Goal: Task Accomplishment & Management: Use online tool/utility

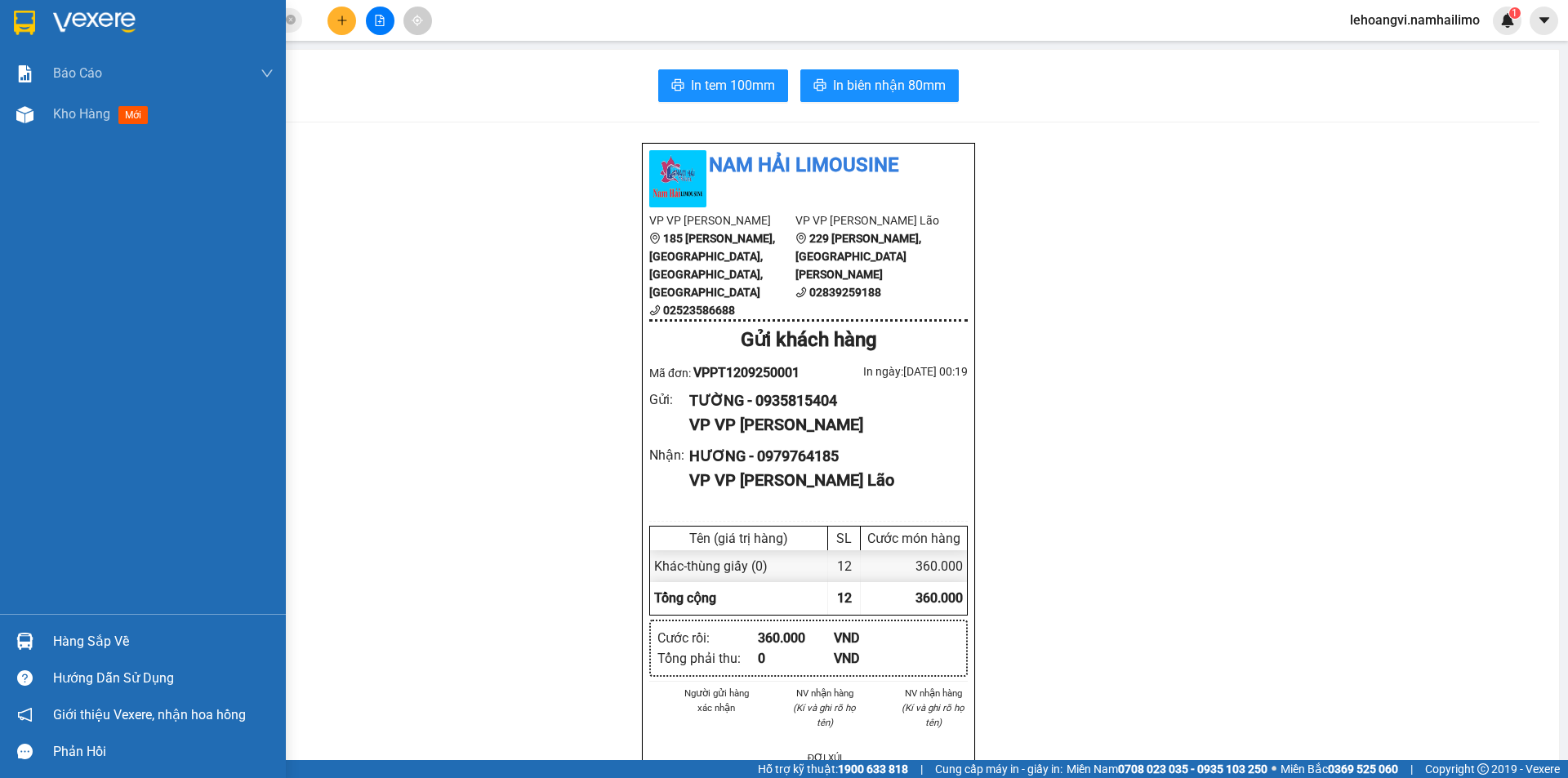
click at [70, 629] on div "Hàng sắp về" at bounding box center [163, 641] width 220 height 24
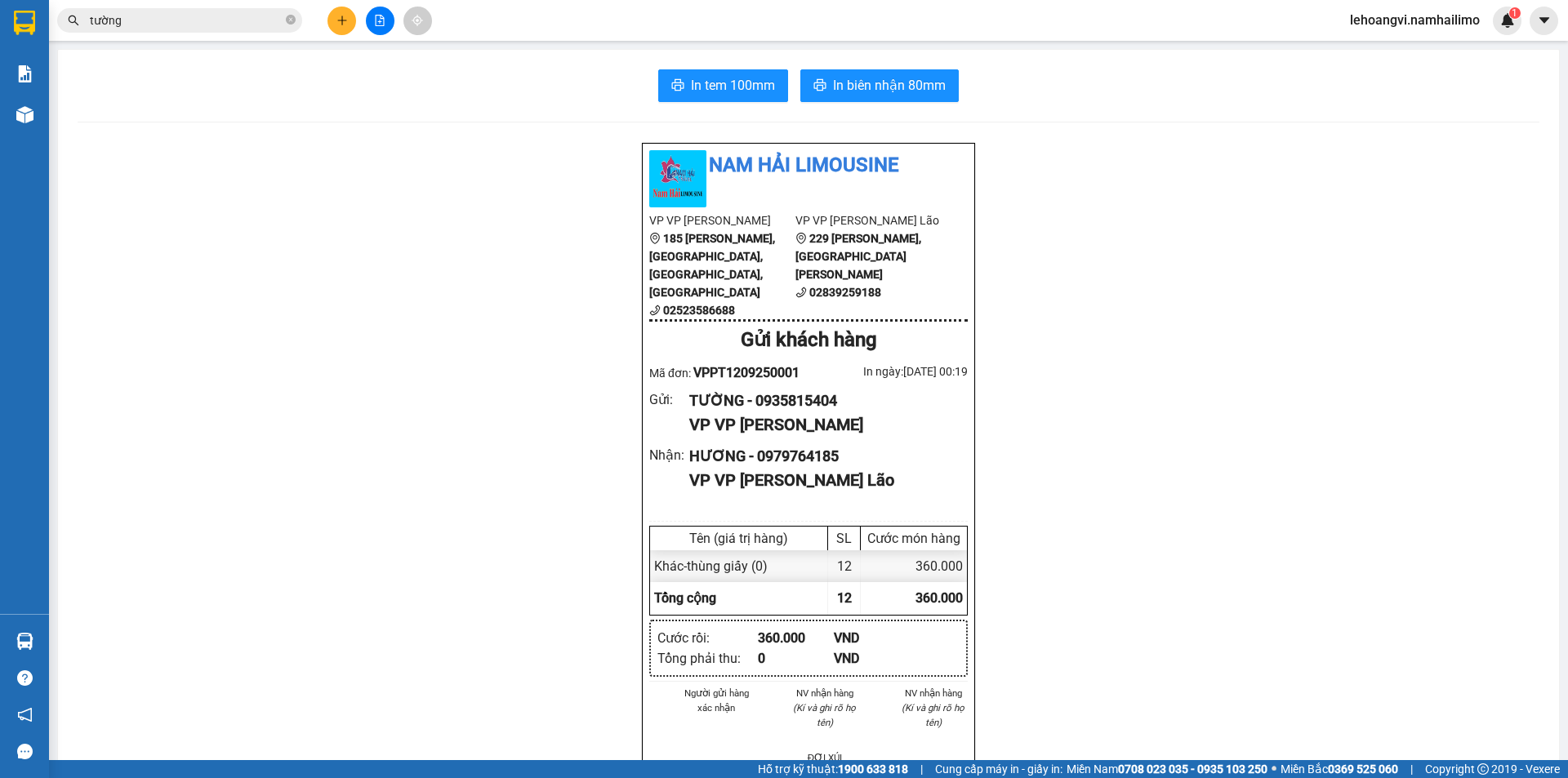
click at [437, 298] on section "Kết quả tìm kiếm ( 1069 ) Bộ lọc Mã ĐH Trạng thái Món hàng Tổng cước Chưa cước …" at bounding box center [784, 389] width 1568 height 778
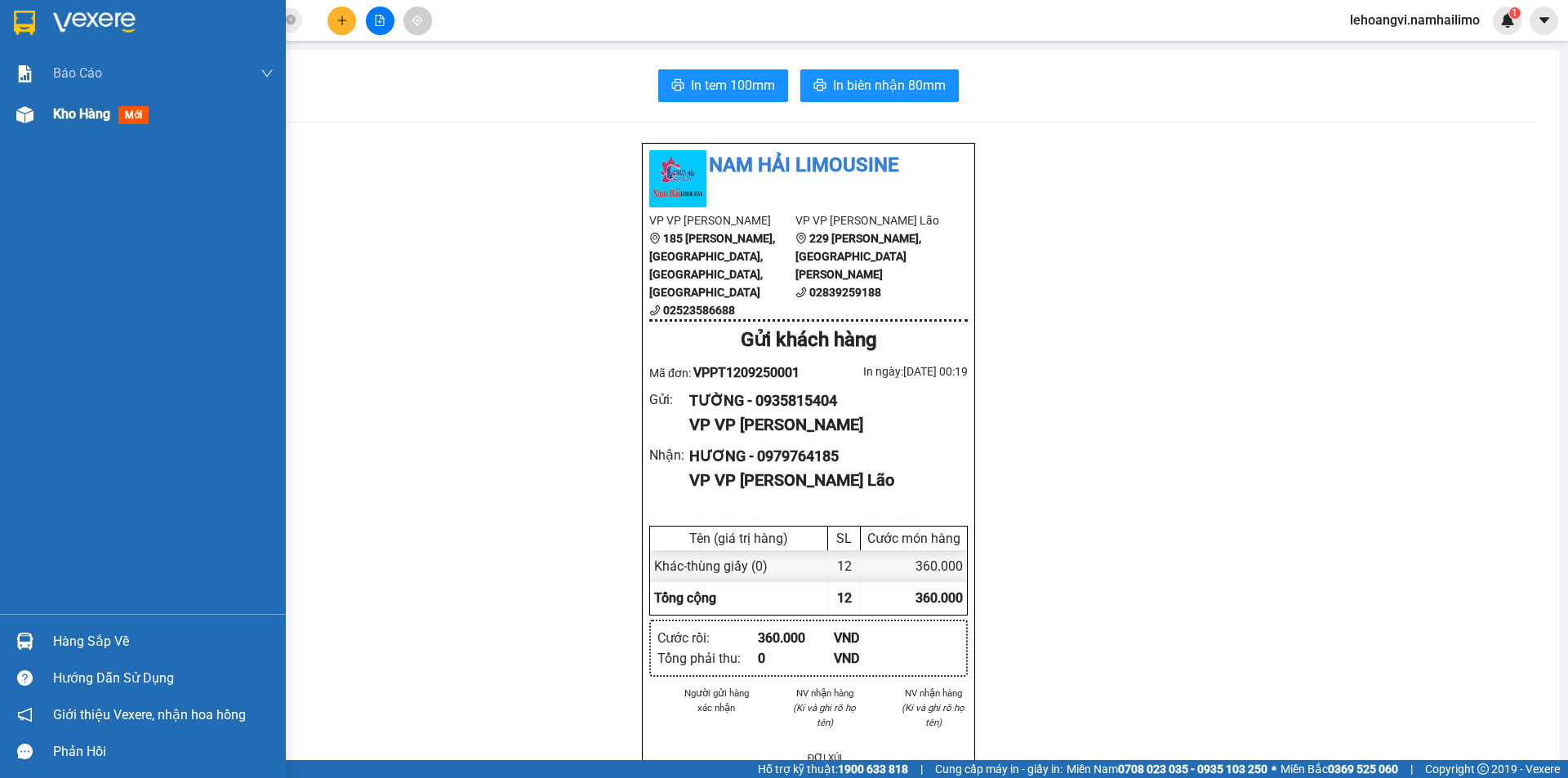
click at [90, 112] on span "Kho hàng" at bounding box center [82, 113] width 57 height 15
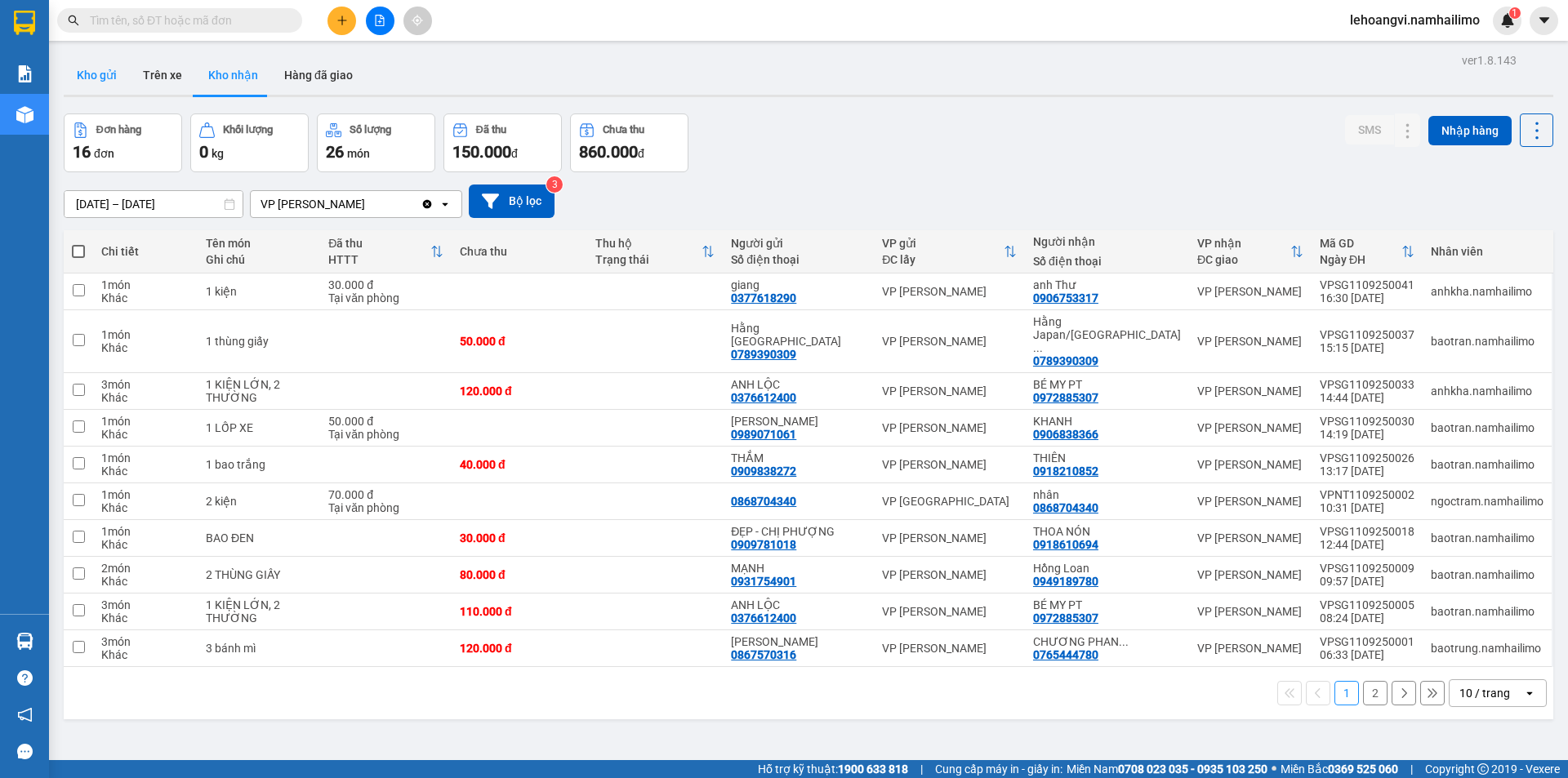
click at [105, 79] on button "Kho gửi" at bounding box center [96, 76] width 66 height 40
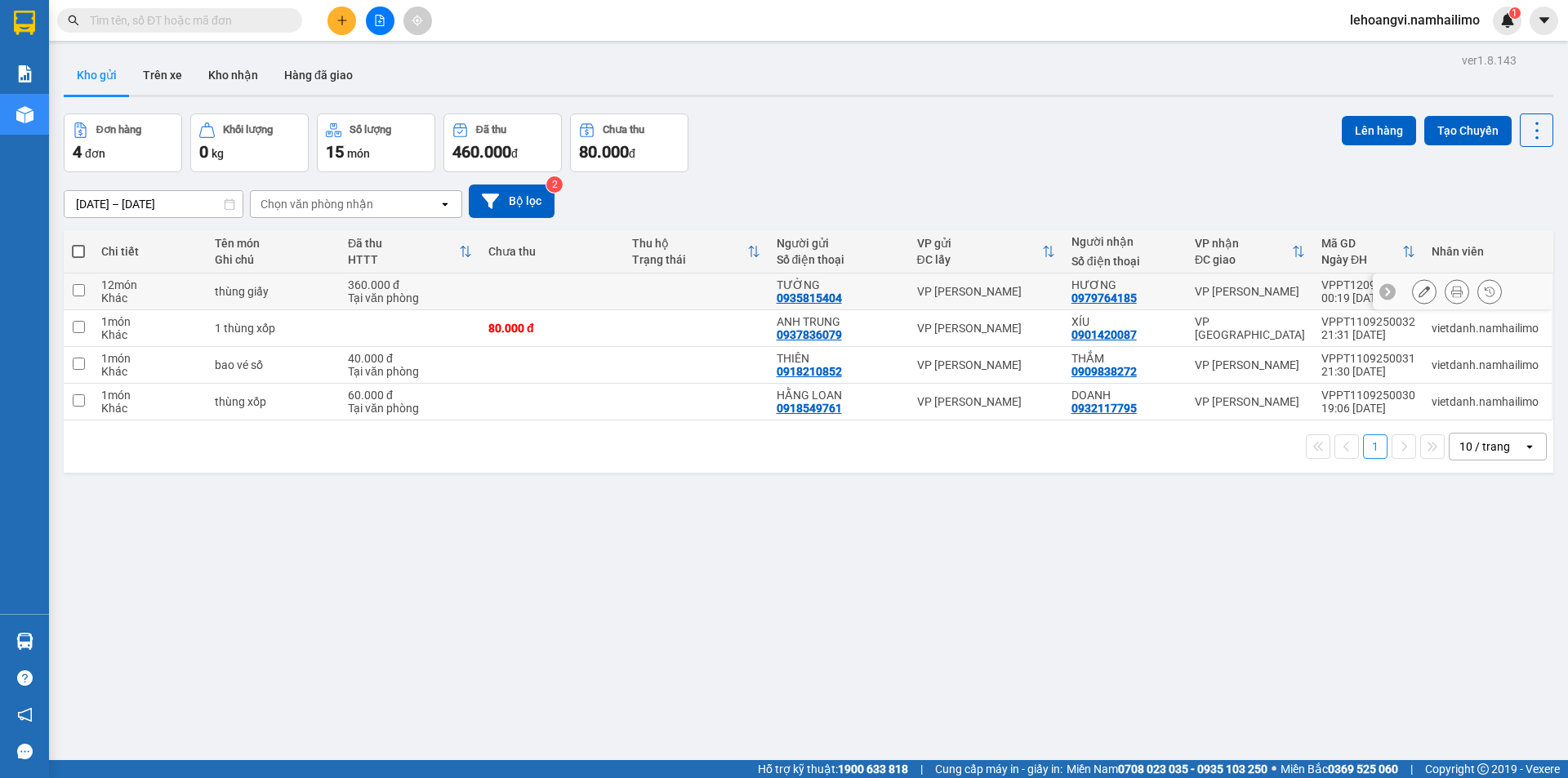
click at [1133, 300] on div "0979764185" at bounding box center [1104, 297] width 65 height 13
click at [1144, 328] on div "XÍU 0901420087" at bounding box center [1124, 328] width 107 height 26
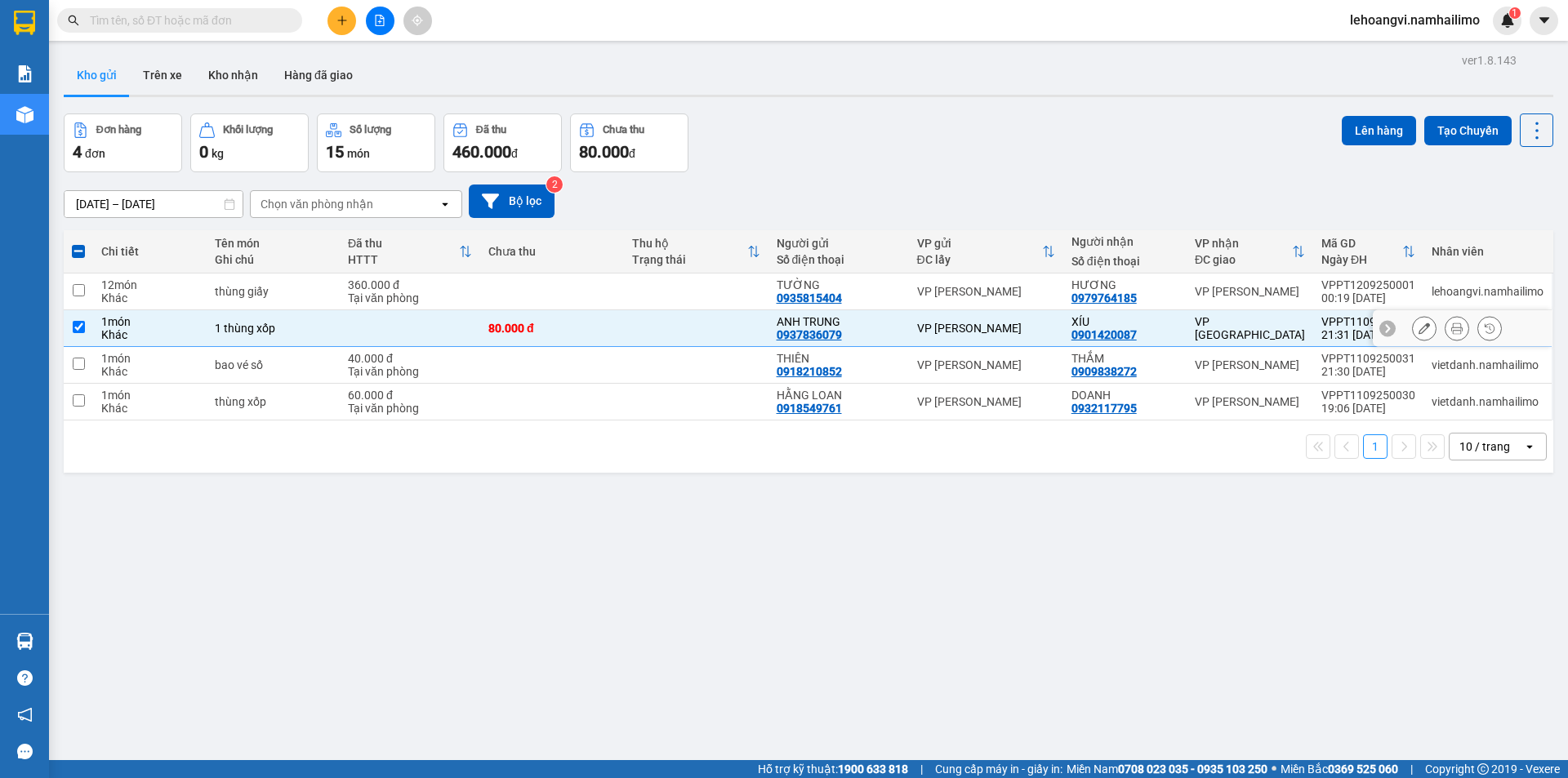
click at [1236, 327] on div "VP [GEOGRAPHIC_DATA]" at bounding box center [1250, 328] width 110 height 26
checkbox input "false"
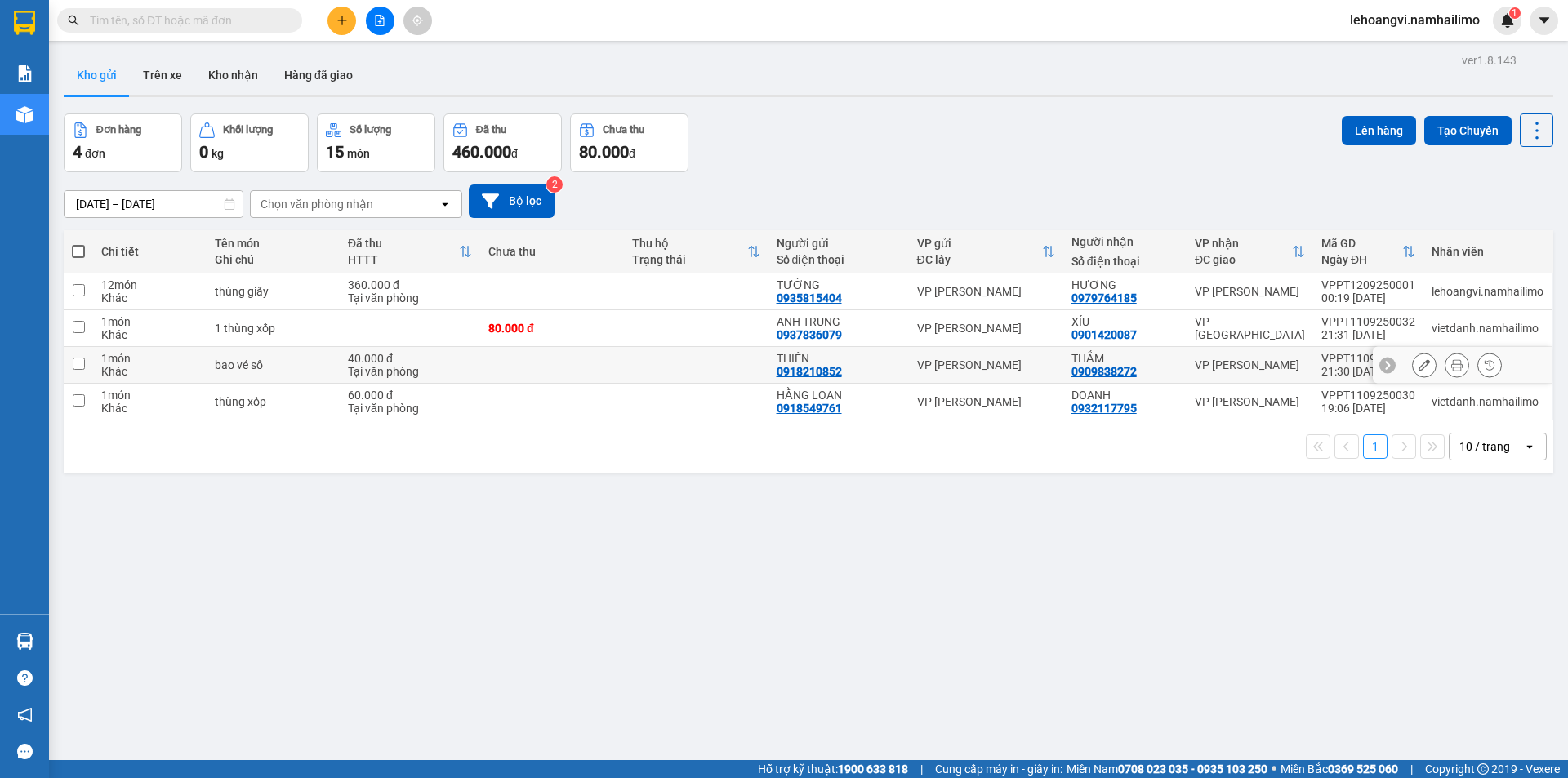
click at [1240, 369] on div "VP [PERSON_NAME]" at bounding box center [1250, 364] width 110 height 13
checkbox input "true"
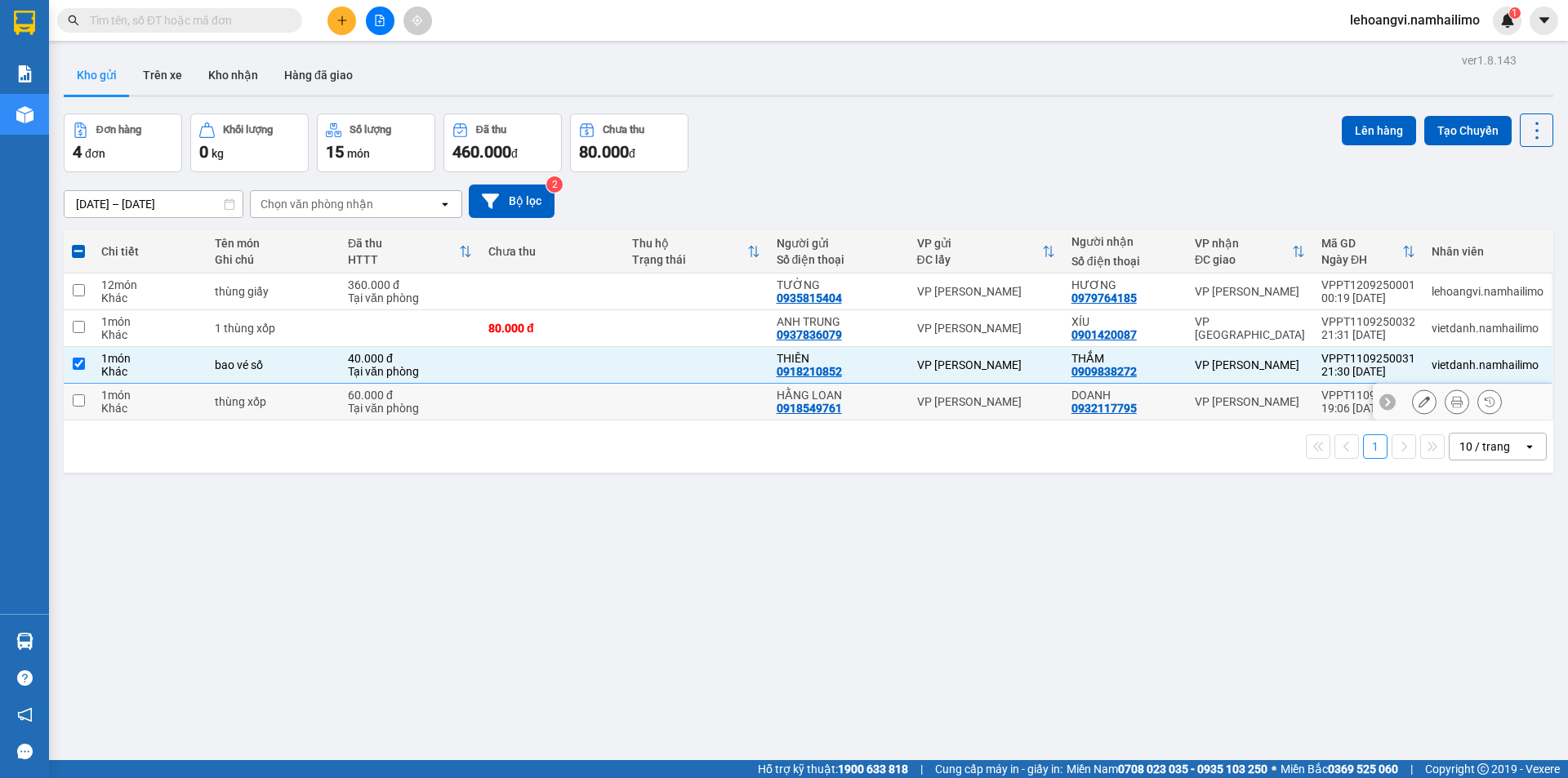
click at [1222, 400] on div "VP [PERSON_NAME]" at bounding box center [1250, 401] width 110 height 13
checkbox input "true"
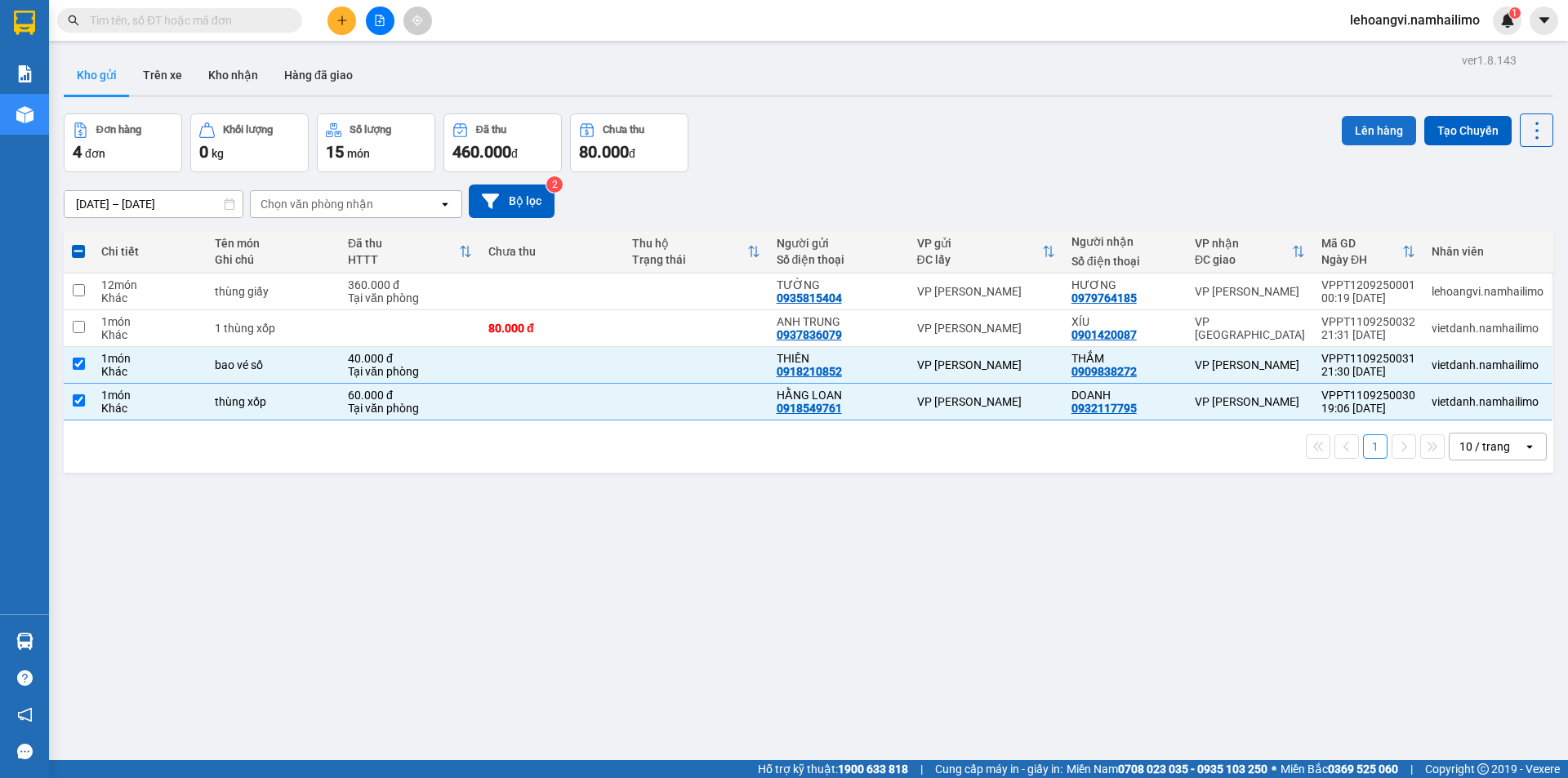
click at [1351, 125] on button "Lên hàng" at bounding box center [1379, 131] width 74 height 29
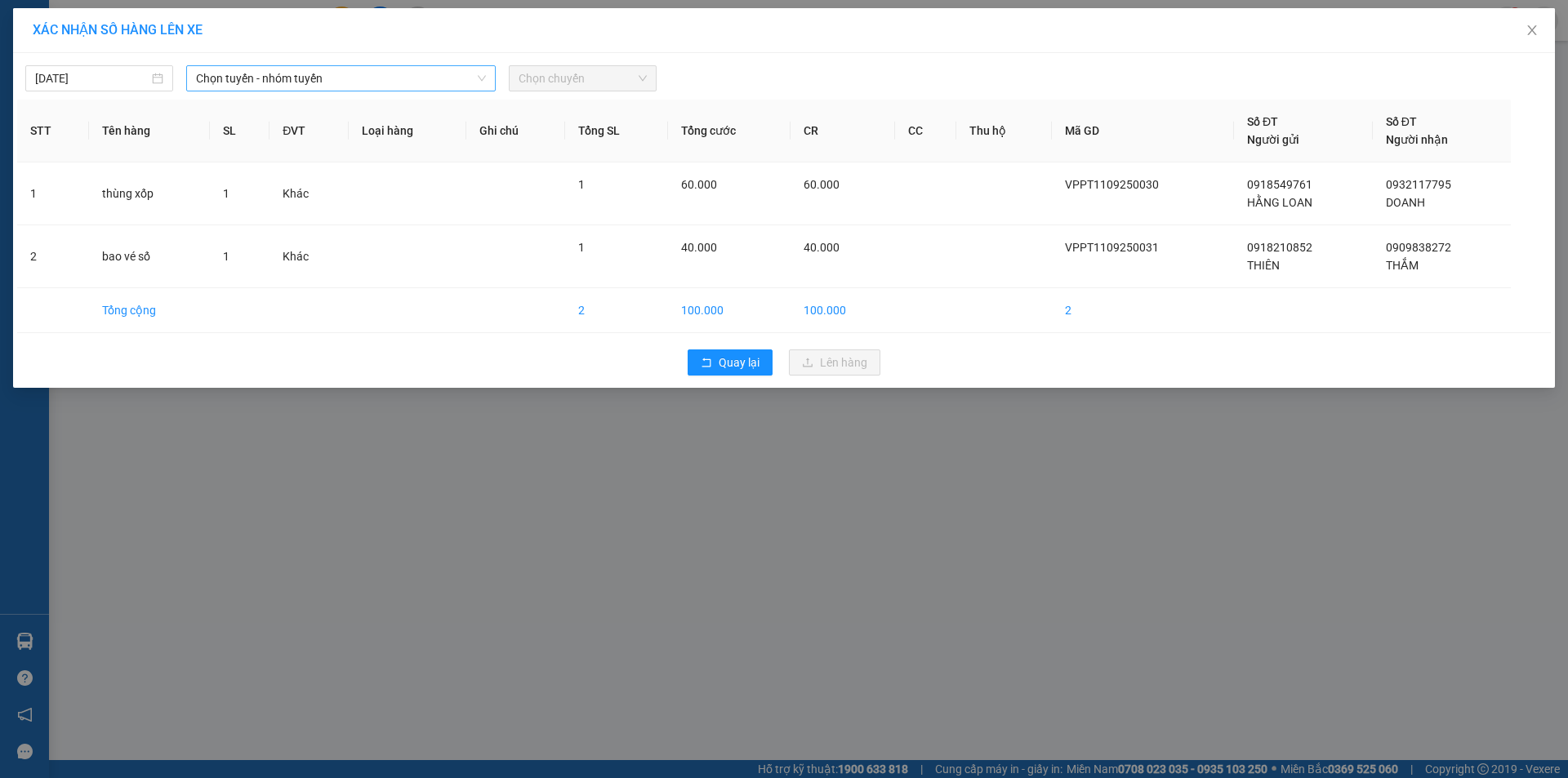
click at [323, 82] on span "Chọn tuyến - nhóm tuyến" at bounding box center [340, 78] width 290 height 24
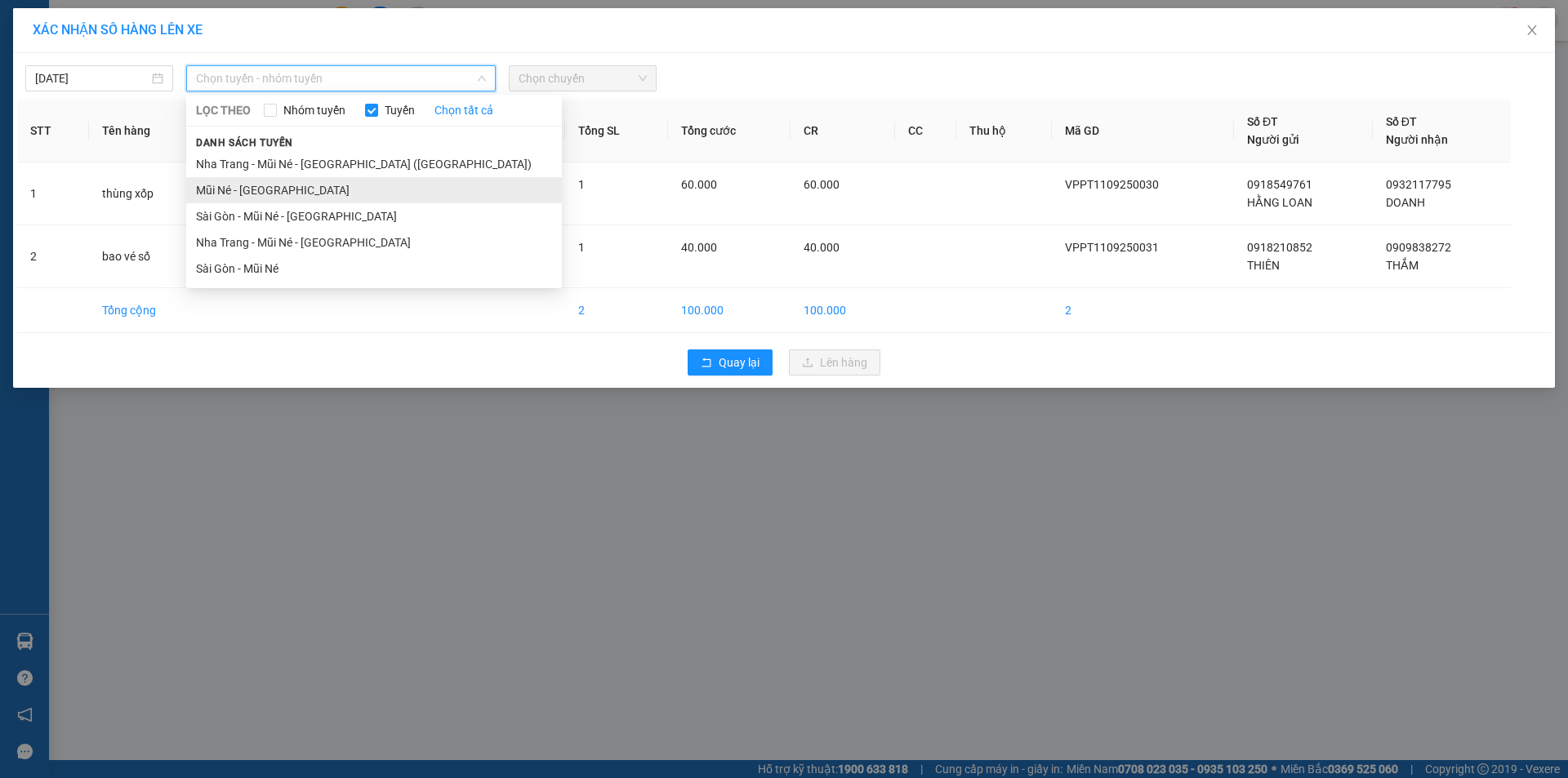
click at [301, 192] on li "Mũi Né - [GEOGRAPHIC_DATA]" at bounding box center [374, 190] width 376 height 26
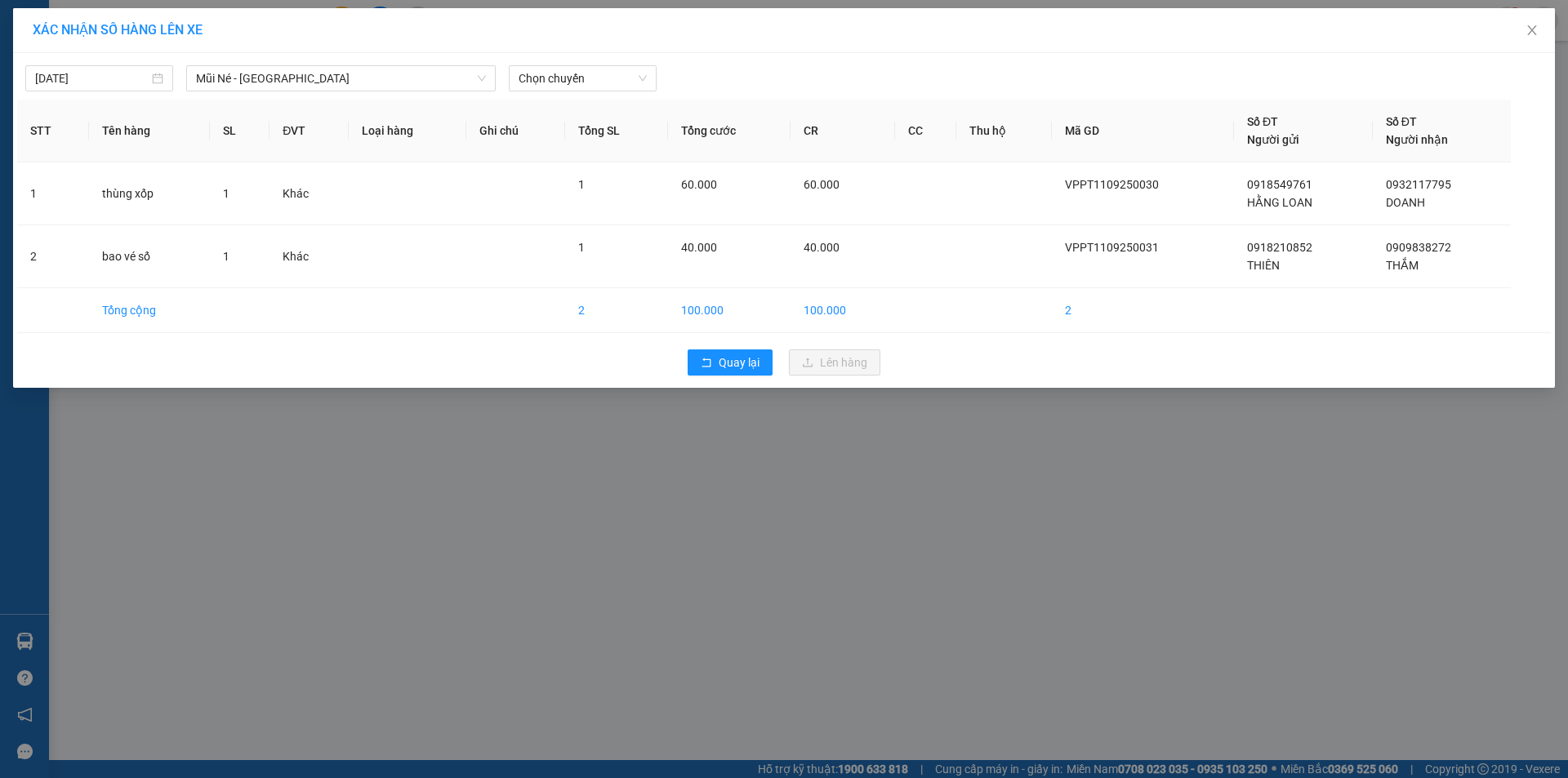
click at [633, 61] on div "[DATE] Mũi Né - [GEOGRAPHIC_DATA] LỌC THEO Nhóm tuyến Tuyến Chọn tất cả Danh sá…" at bounding box center [784, 74] width 1534 height 34
drag, startPoint x: 624, startPoint y: 79, endPoint x: 616, endPoint y: 86, distance: 10.6
click at [622, 80] on span "Chọn chuyến" at bounding box center [582, 78] width 128 height 24
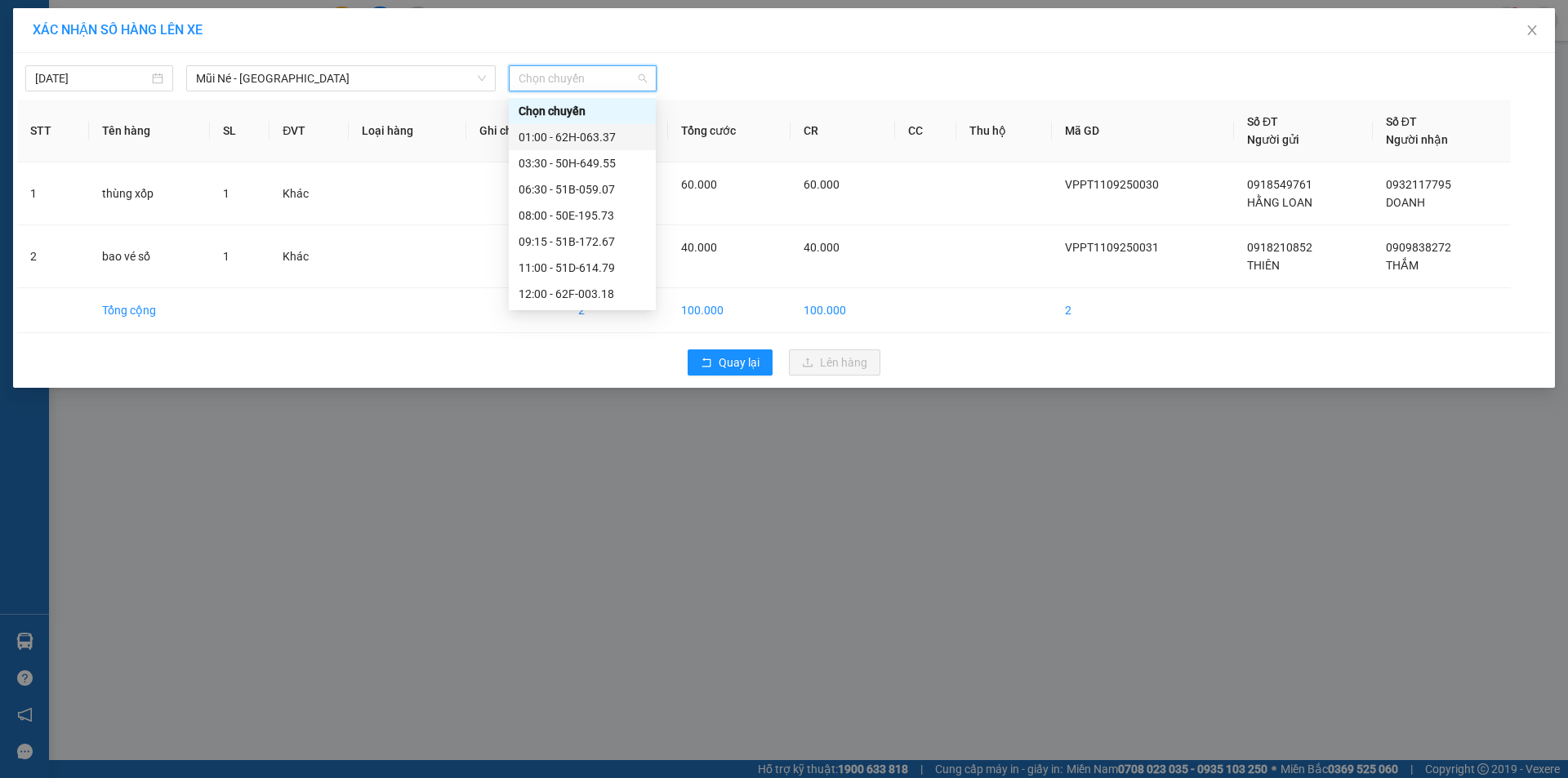
click at [602, 138] on div "01:00 - 62H-063.37" at bounding box center [582, 137] width 127 height 18
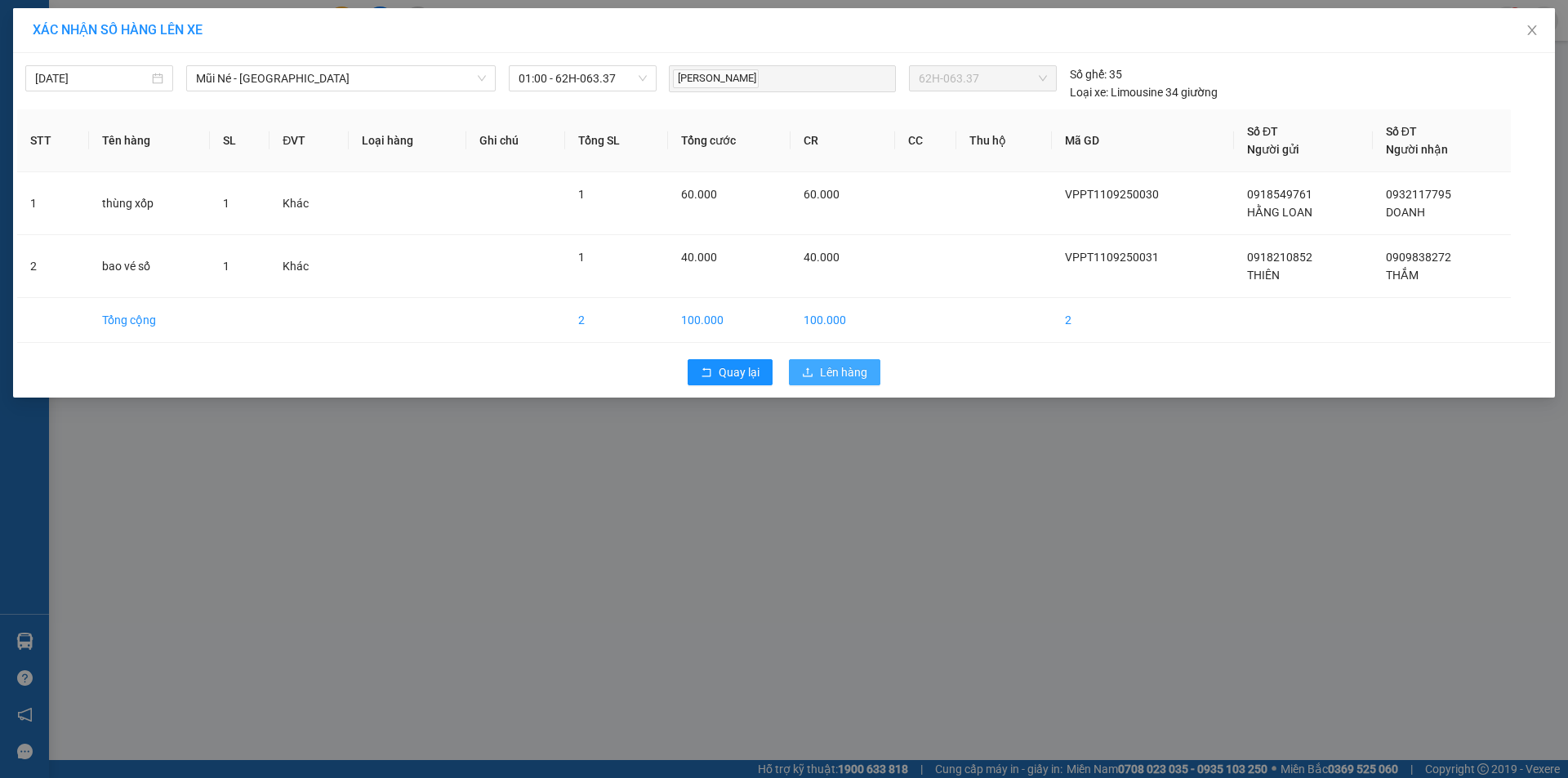
click at [837, 379] on span "Lên hàng" at bounding box center [843, 372] width 47 height 18
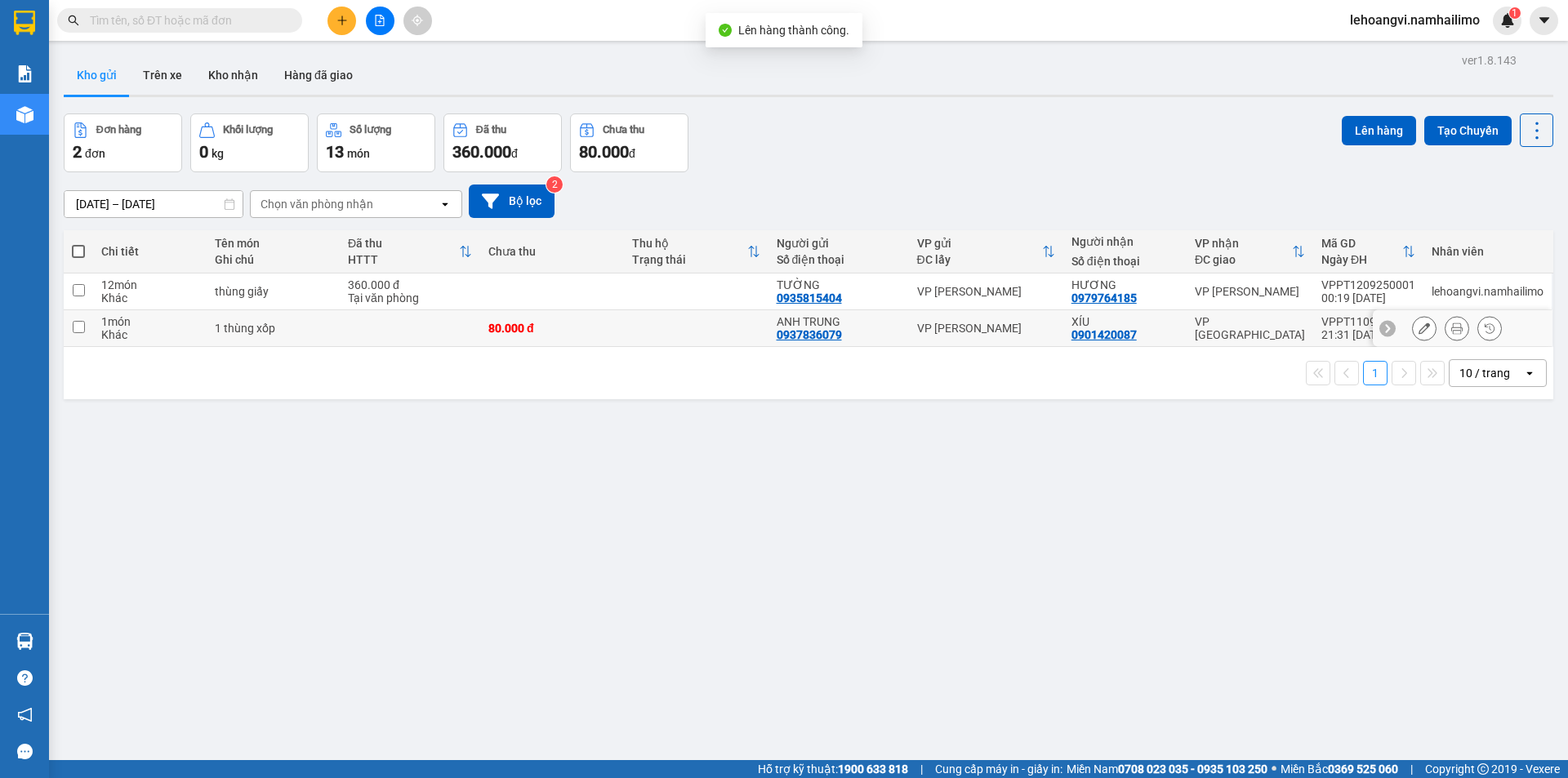
click at [1027, 328] on div "VP [PERSON_NAME]" at bounding box center [986, 328] width 138 height 13
checkbox input "true"
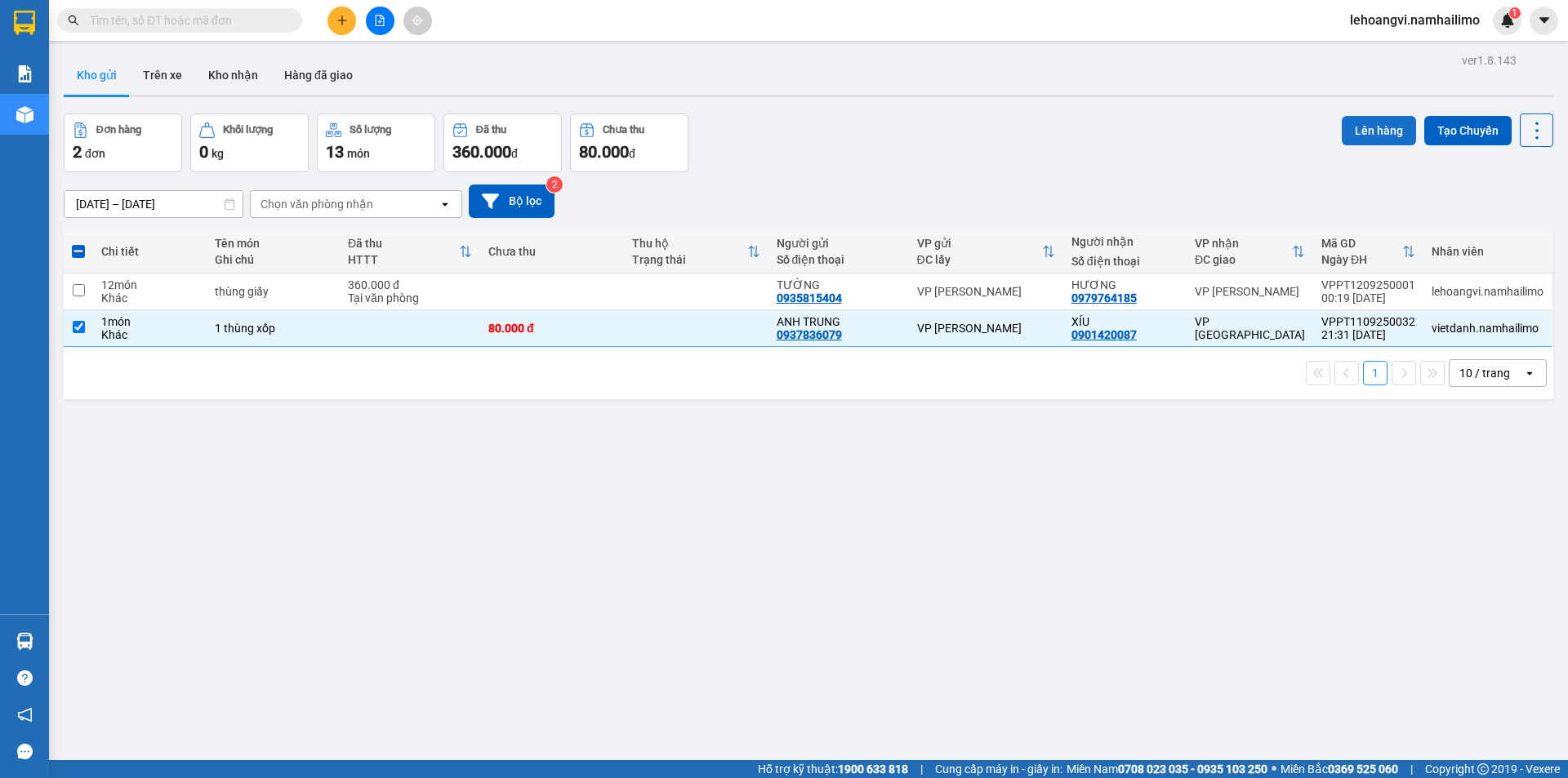
click at [1381, 132] on button "Lên hàng" at bounding box center [1379, 131] width 74 height 29
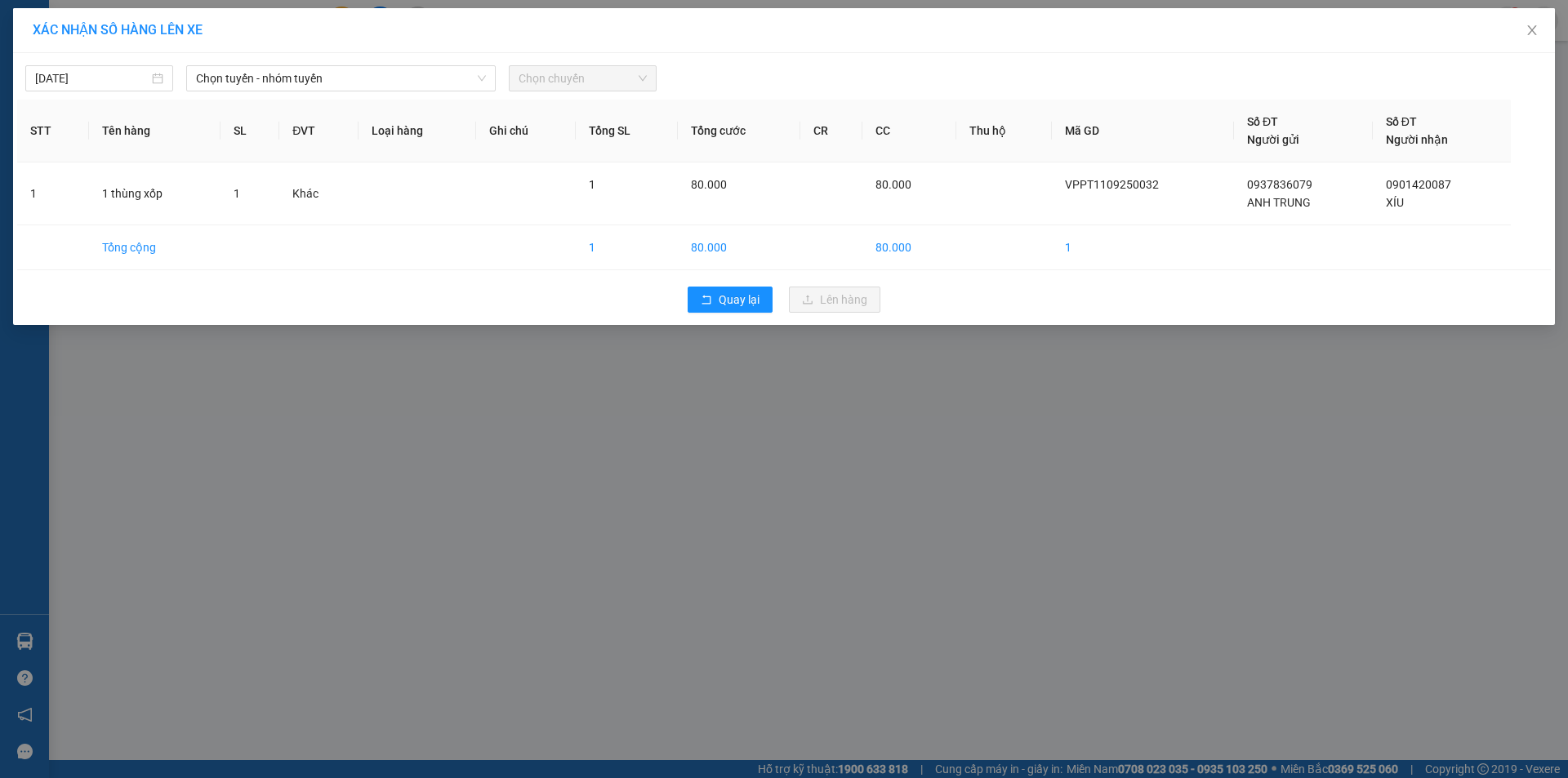
drag, startPoint x: 347, startPoint y: 99, endPoint x: 357, endPoint y: 81, distance: 20.6
click at [348, 97] on div "[DATE] Chọn tuyến - nhóm tuyến Chọn chuyến STT Tên hàng SL ĐVT Loại hàng Ghi ch…" at bounding box center [784, 189] width 1542 height 272
click at [357, 81] on span "Chọn tuyến - nhóm tuyến" at bounding box center [340, 78] width 290 height 24
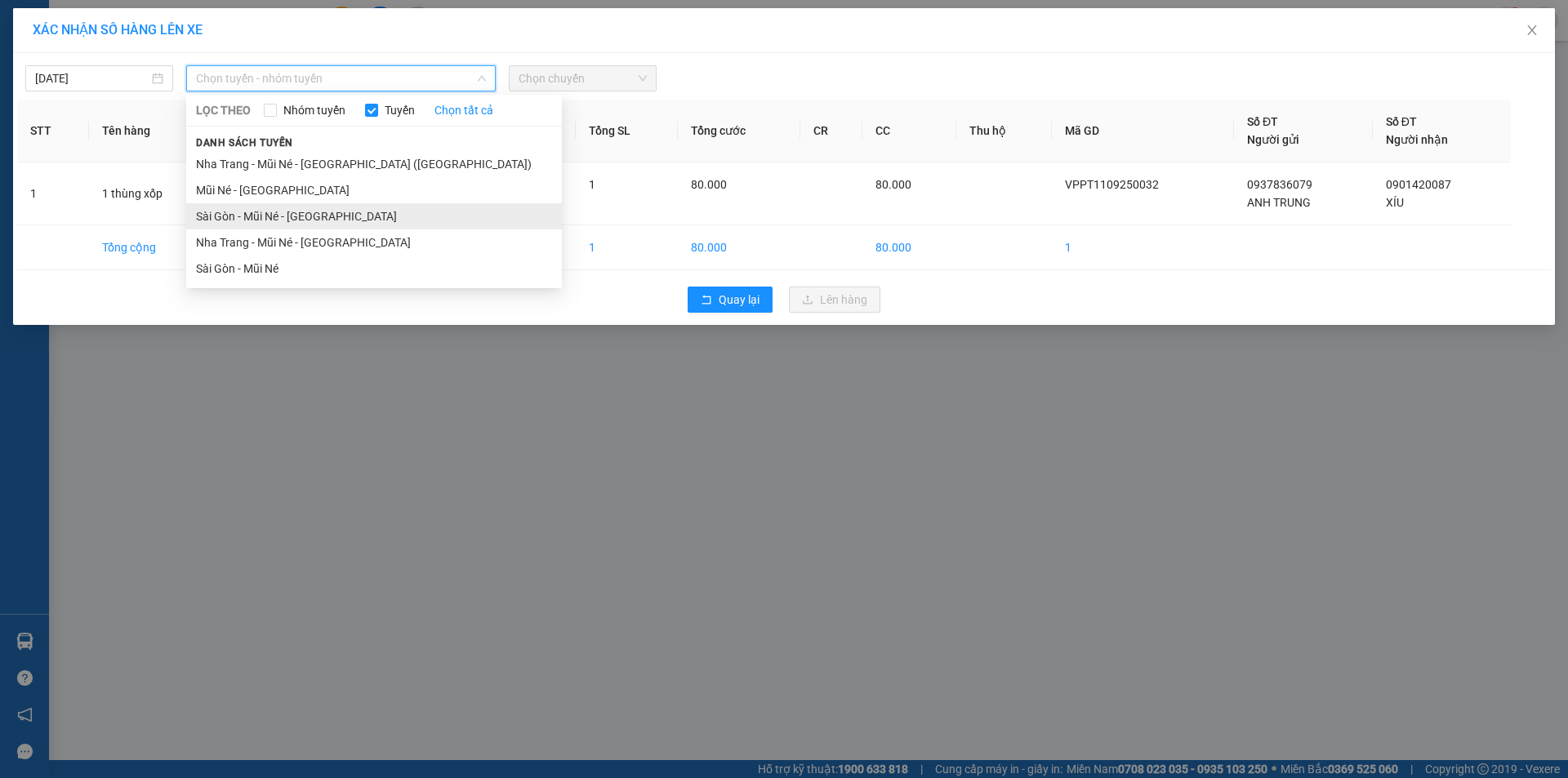
click at [361, 218] on li "Sài Gòn - Mũi Né - [GEOGRAPHIC_DATA]" at bounding box center [374, 217] width 376 height 26
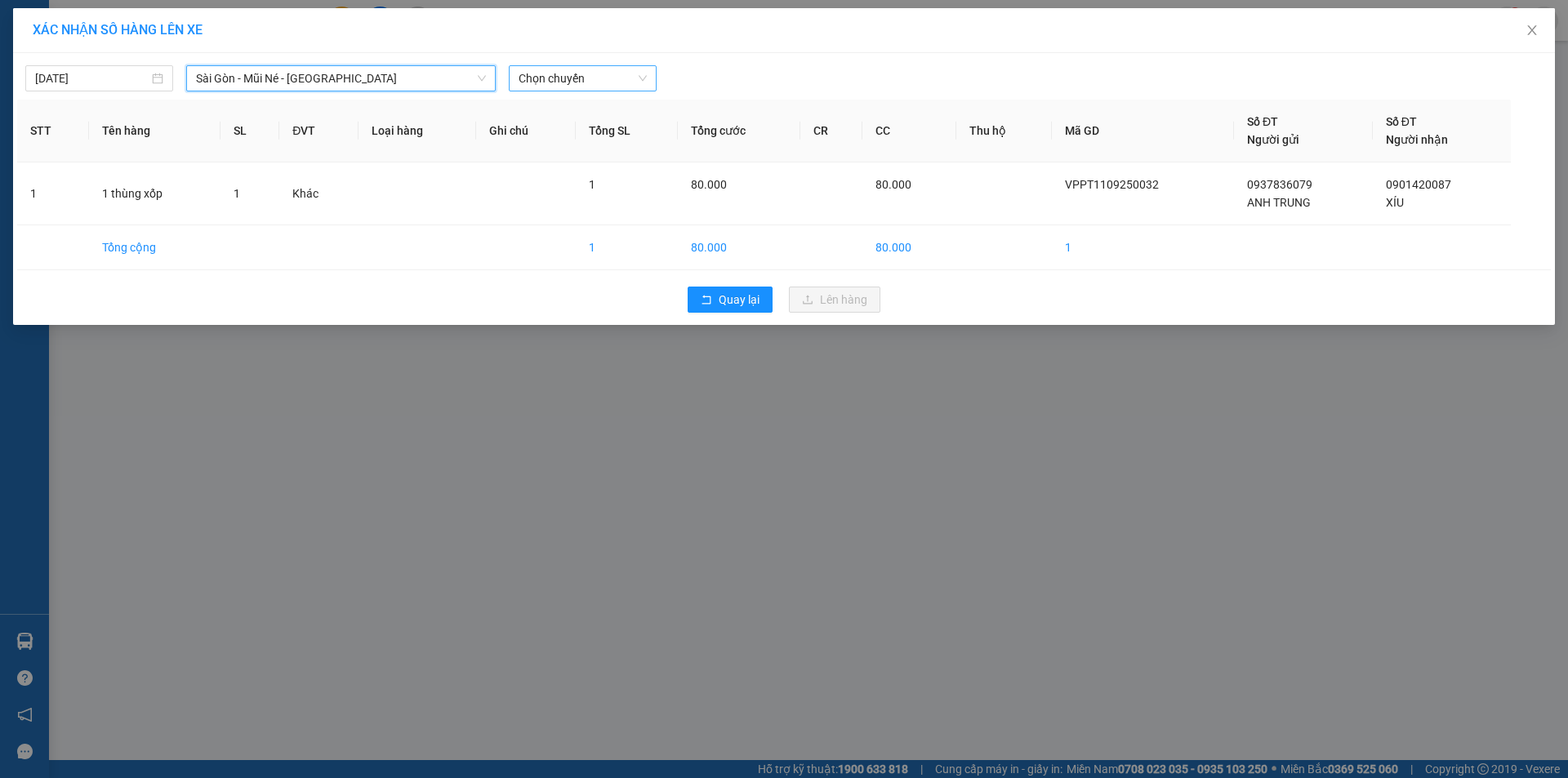
click at [622, 74] on span "Chọn chuyến" at bounding box center [582, 78] width 128 height 24
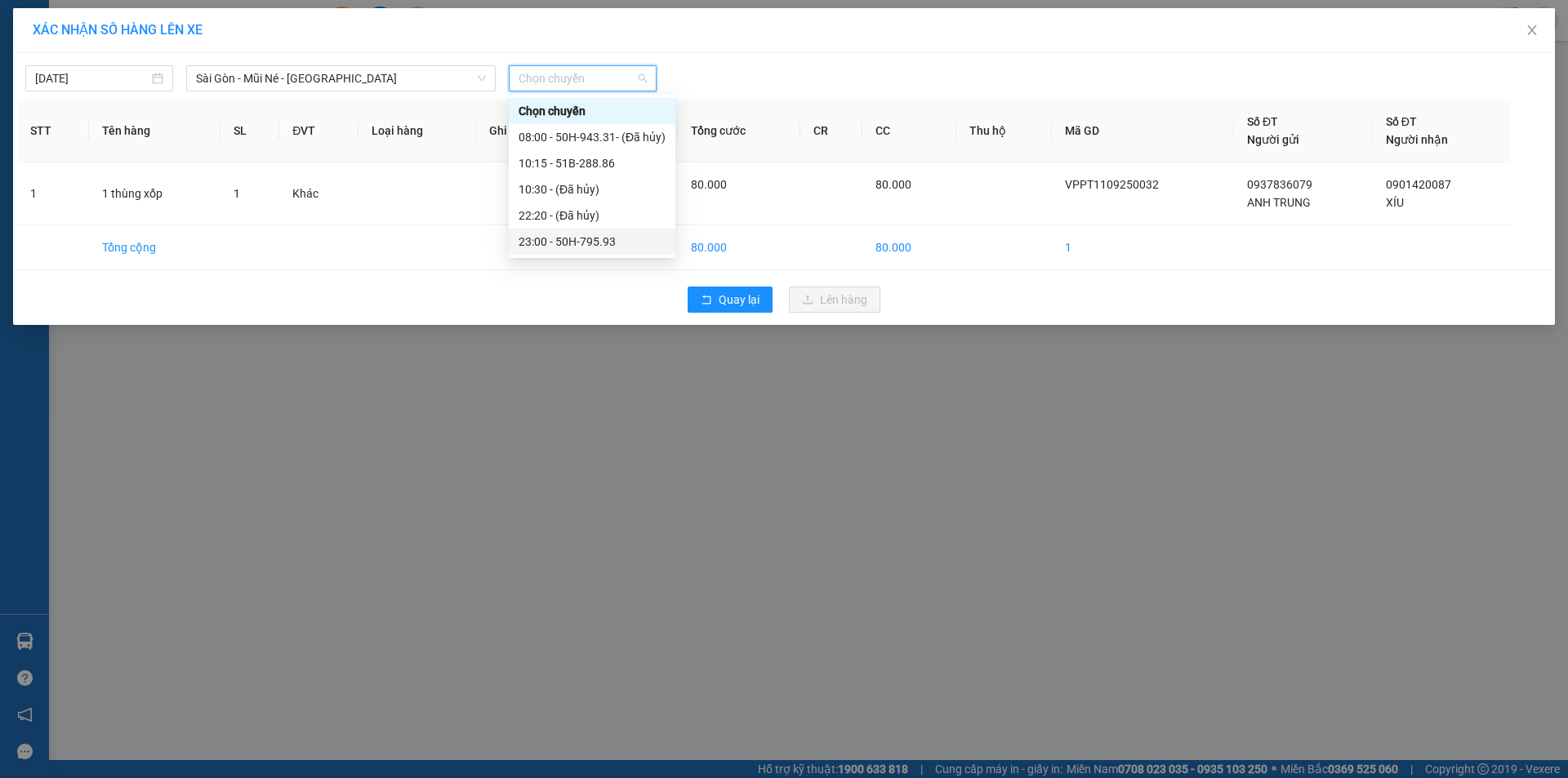
click at [638, 238] on div "23:00 - 50H-795.93" at bounding box center [591, 242] width 147 height 18
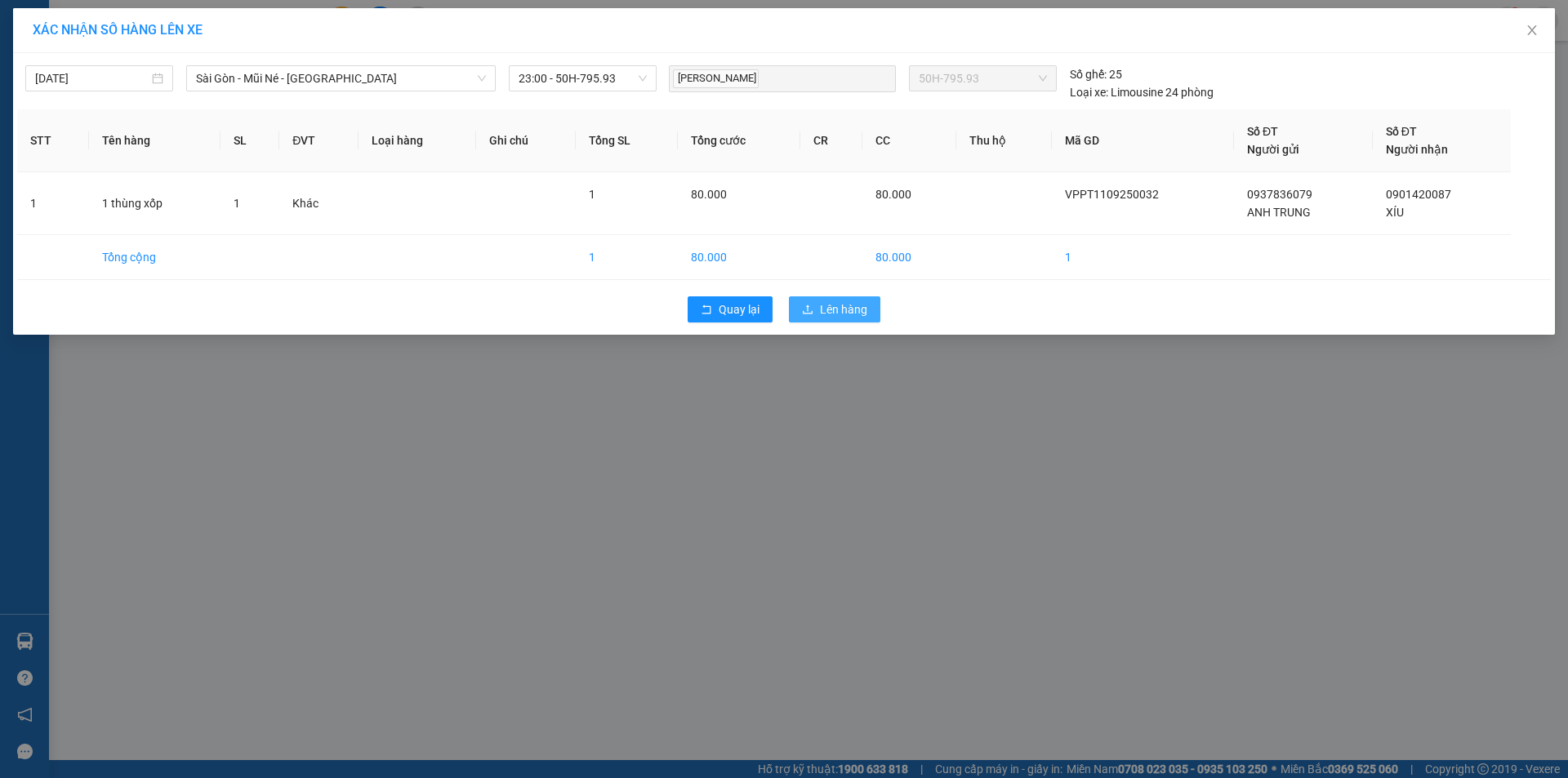
drag, startPoint x: 824, startPoint y: 315, endPoint x: 841, endPoint y: 309, distance: 18.0
click at [824, 314] on span "Lên hàng" at bounding box center [843, 309] width 47 height 18
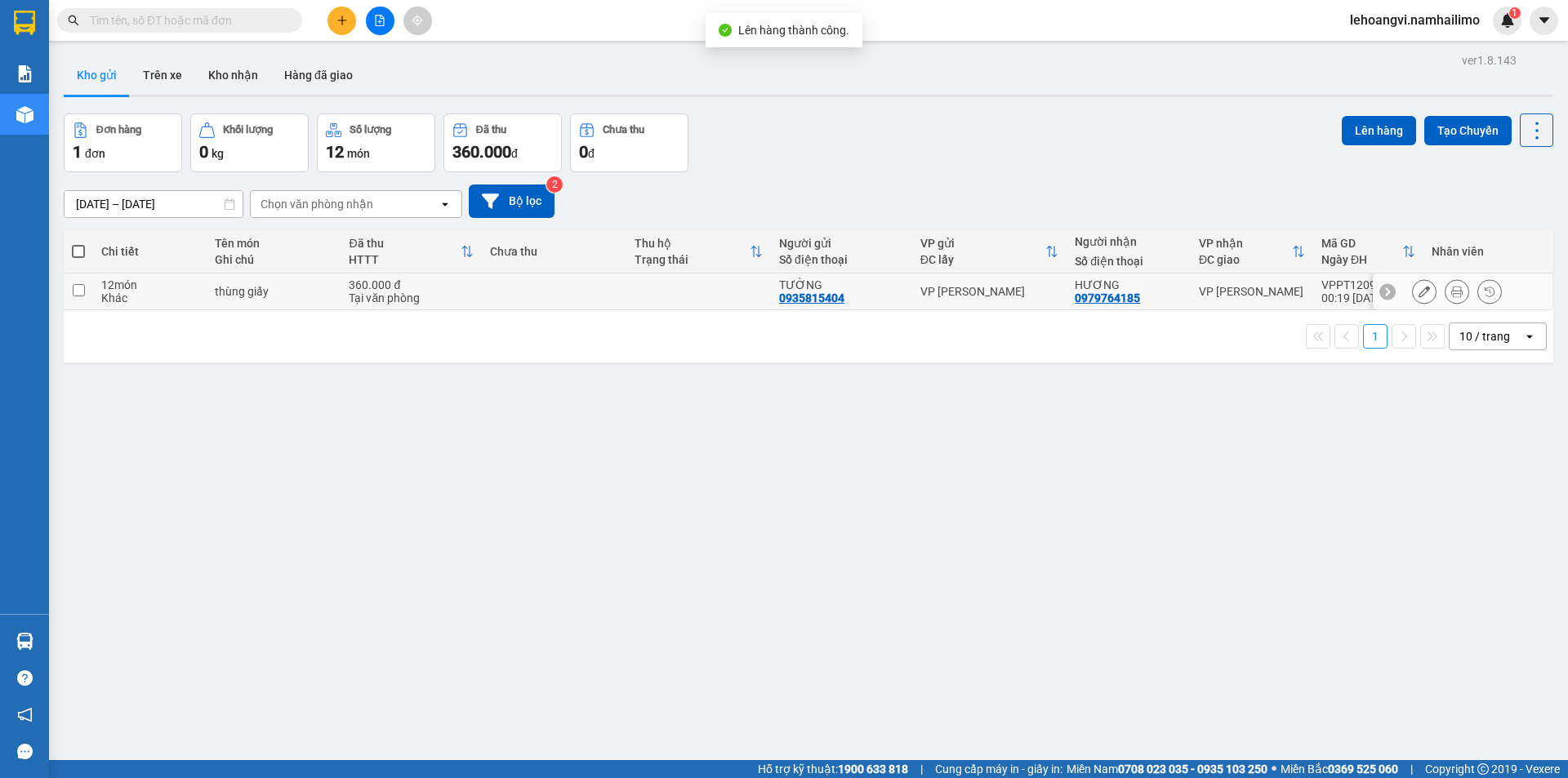
click at [1033, 291] on div "VP [PERSON_NAME]" at bounding box center [989, 291] width 138 height 13
checkbox input "true"
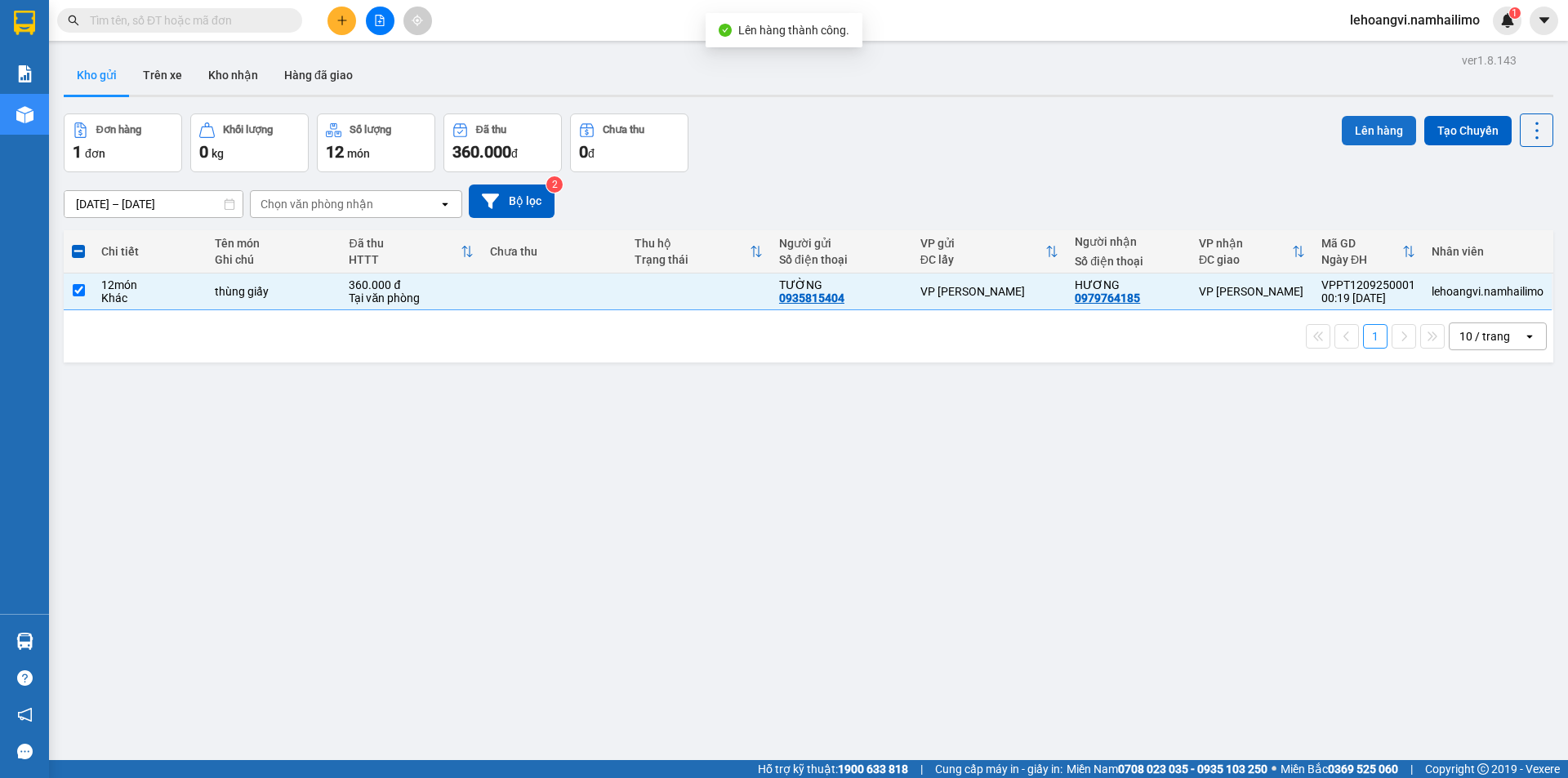
click at [1354, 139] on button "Lên hàng" at bounding box center [1379, 131] width 74 height 29
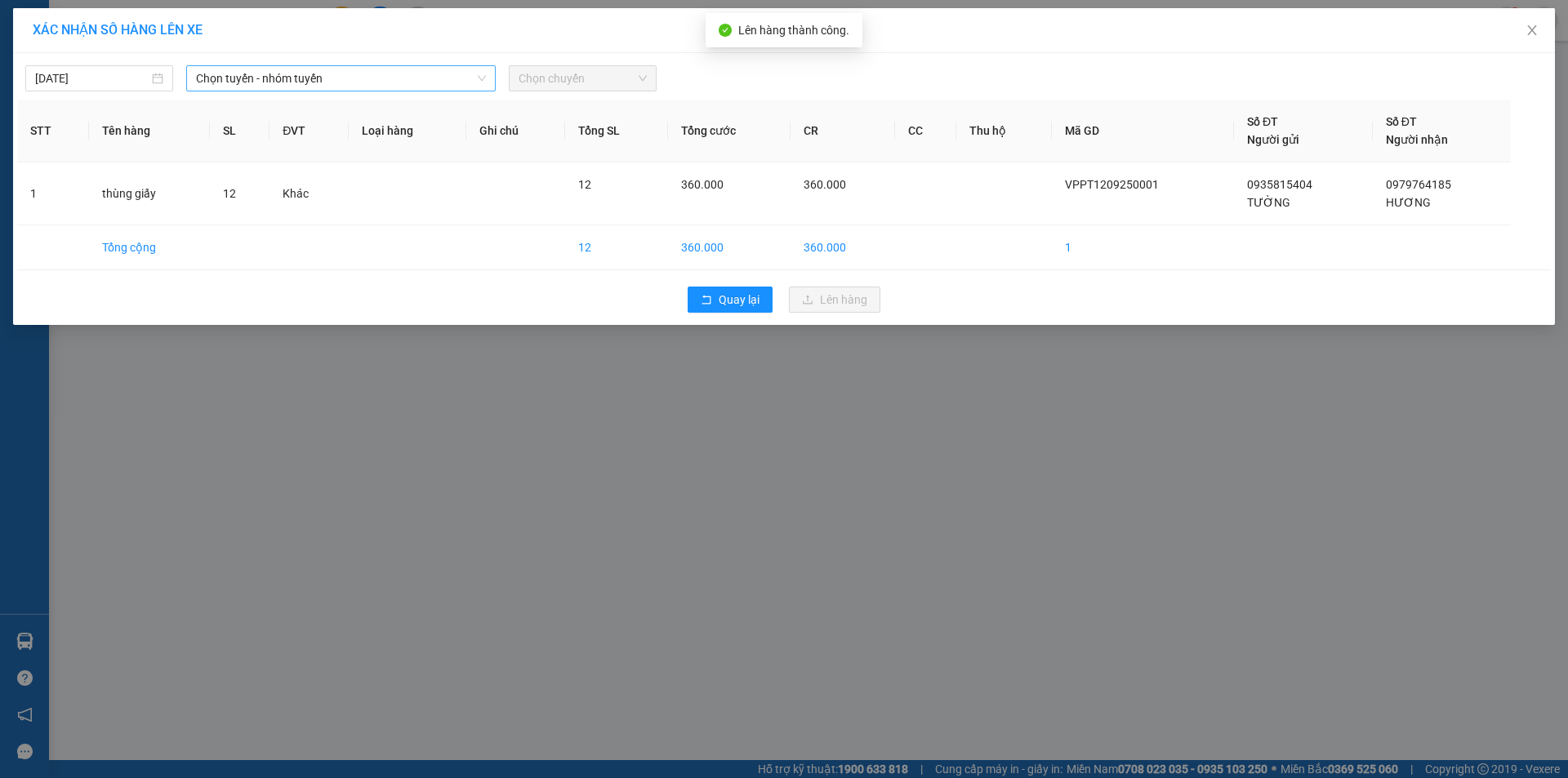
click at [367, 85] on span "Chọn tuyến - nhóm tuyến" at bounding box center [340, 78] width 290 height 24
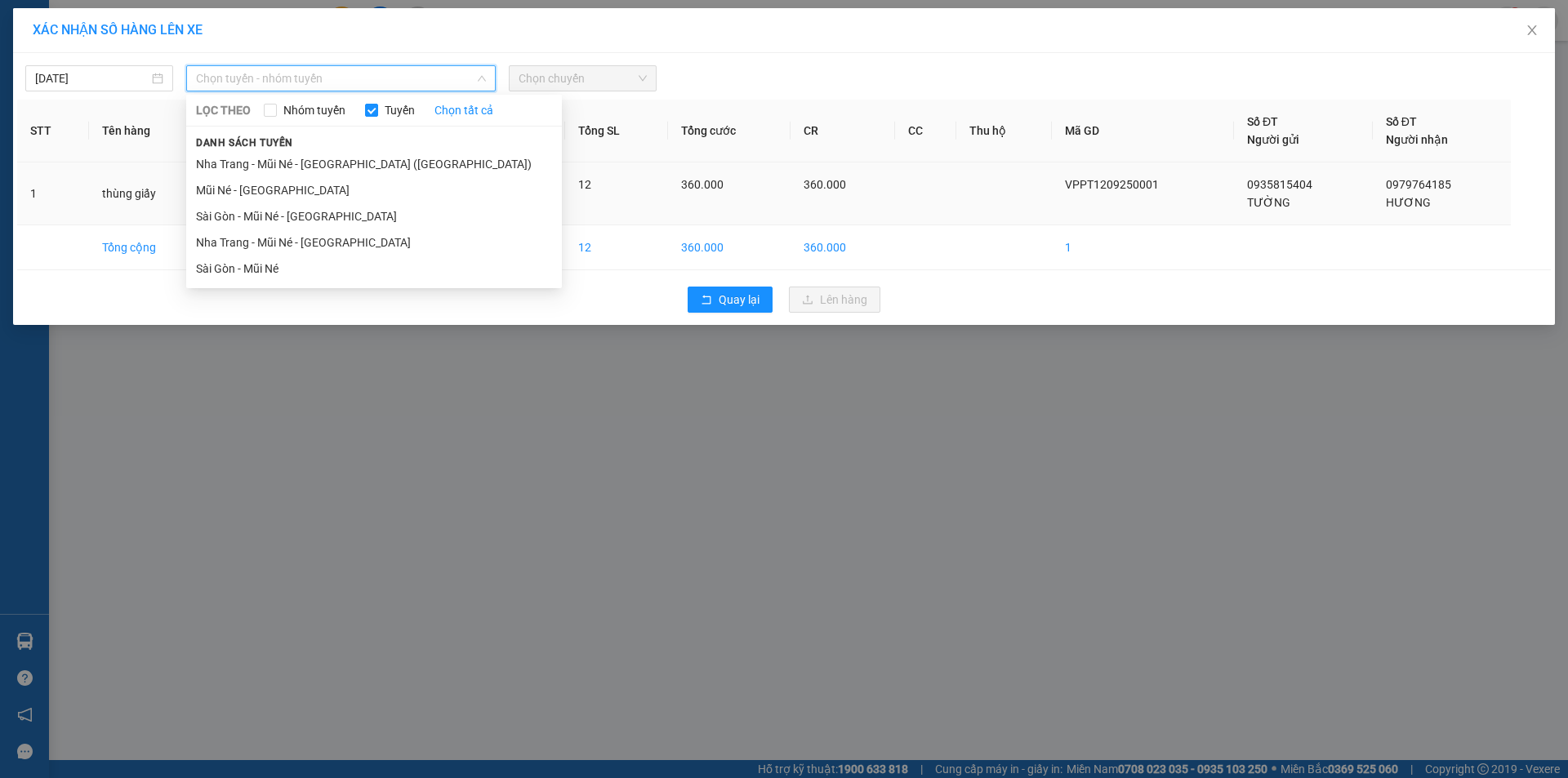
click at [300, 181] on li "Mũi Né - [GEOGRAPHIC_DATA]" at bounding box center [374, 190] width 376 height 26
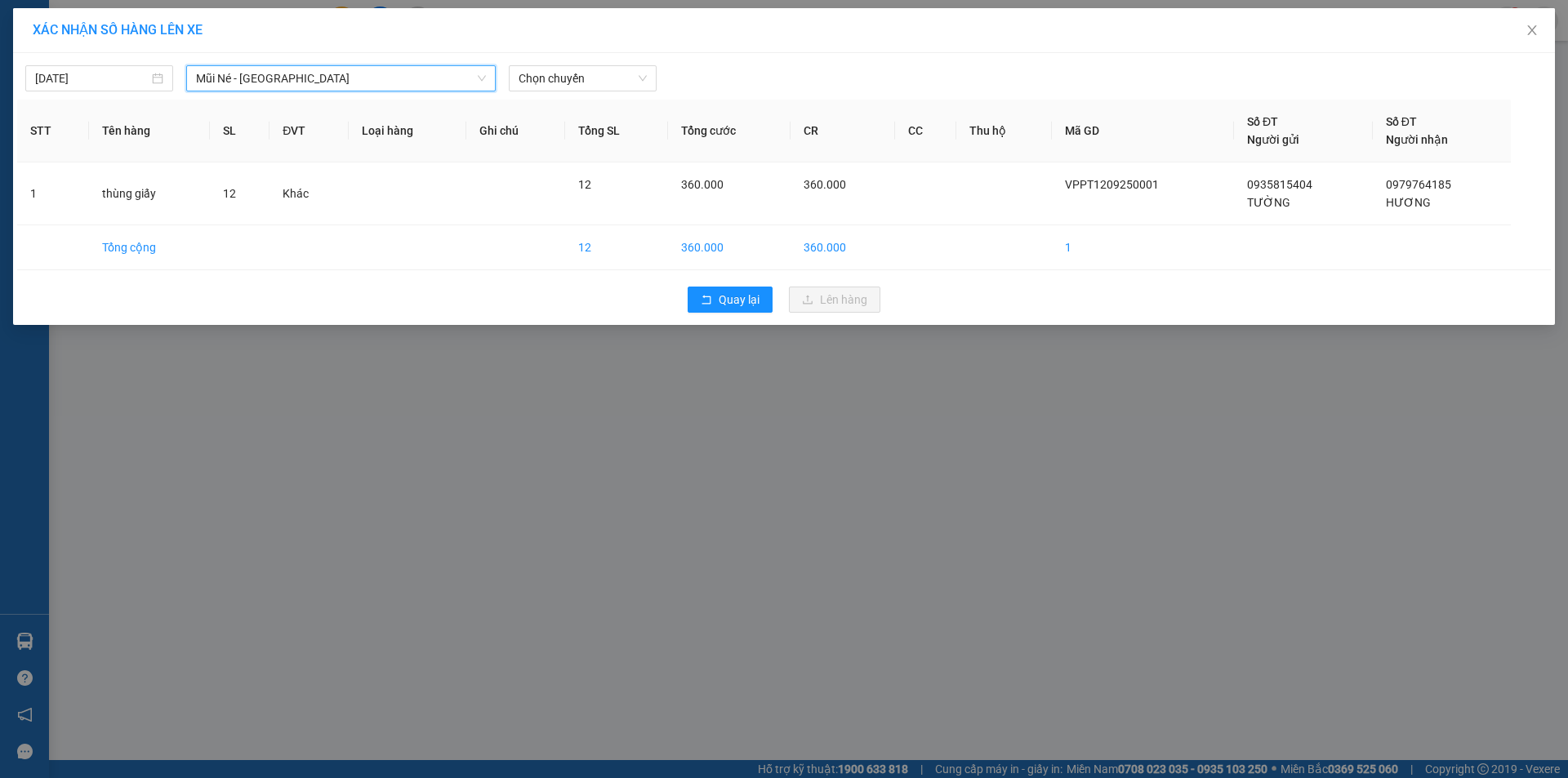
click at [82, 59] on div "[DATE] Mũi Né - [GEOGRAPHIC_DATA] Mũi Né - [GEOGRAPHIC_DATA] LỌC THEO Nhóm tuyế…" at bounding box center [784, 74] width 1534 height 34
click at [84, 66] on div "[DATE]" at bounding box center [99, 78] width 148 height 26
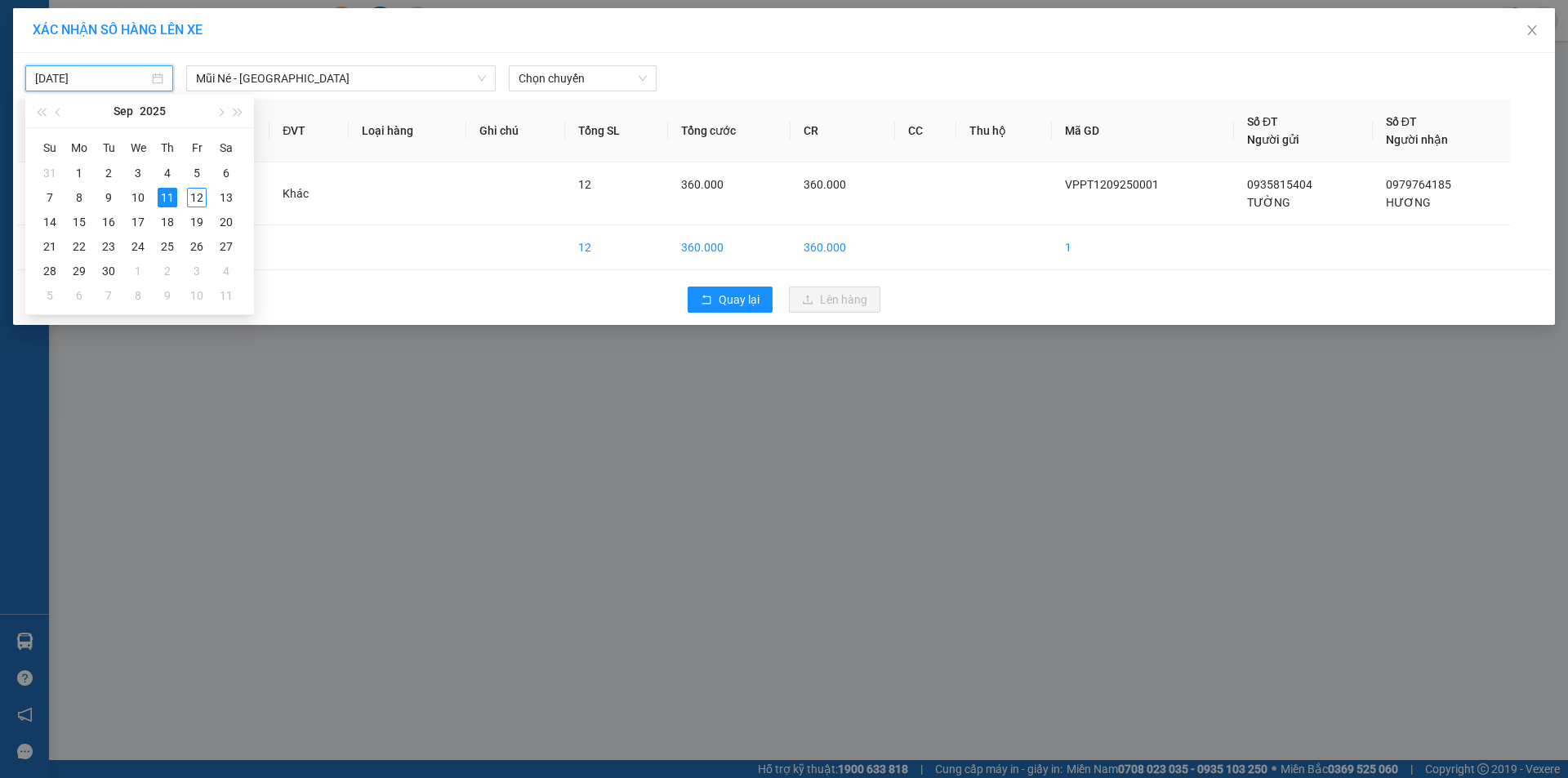
click at [86, 73] on input "[DATE]" at bounding box center [92, 78] width 113 height 18
click at [198, 202] on div "12" at bounding box center [197, 197] width 20 height 20
type input "[DATE]"
drag, startPoint x: 592, startPoint y: 73, endPoint x: 592, endPoint y: 91, distance: 18.0
click at [592, 79] on span "Chọn chuyến" at bounding box center [582, 78] width 128 height 24
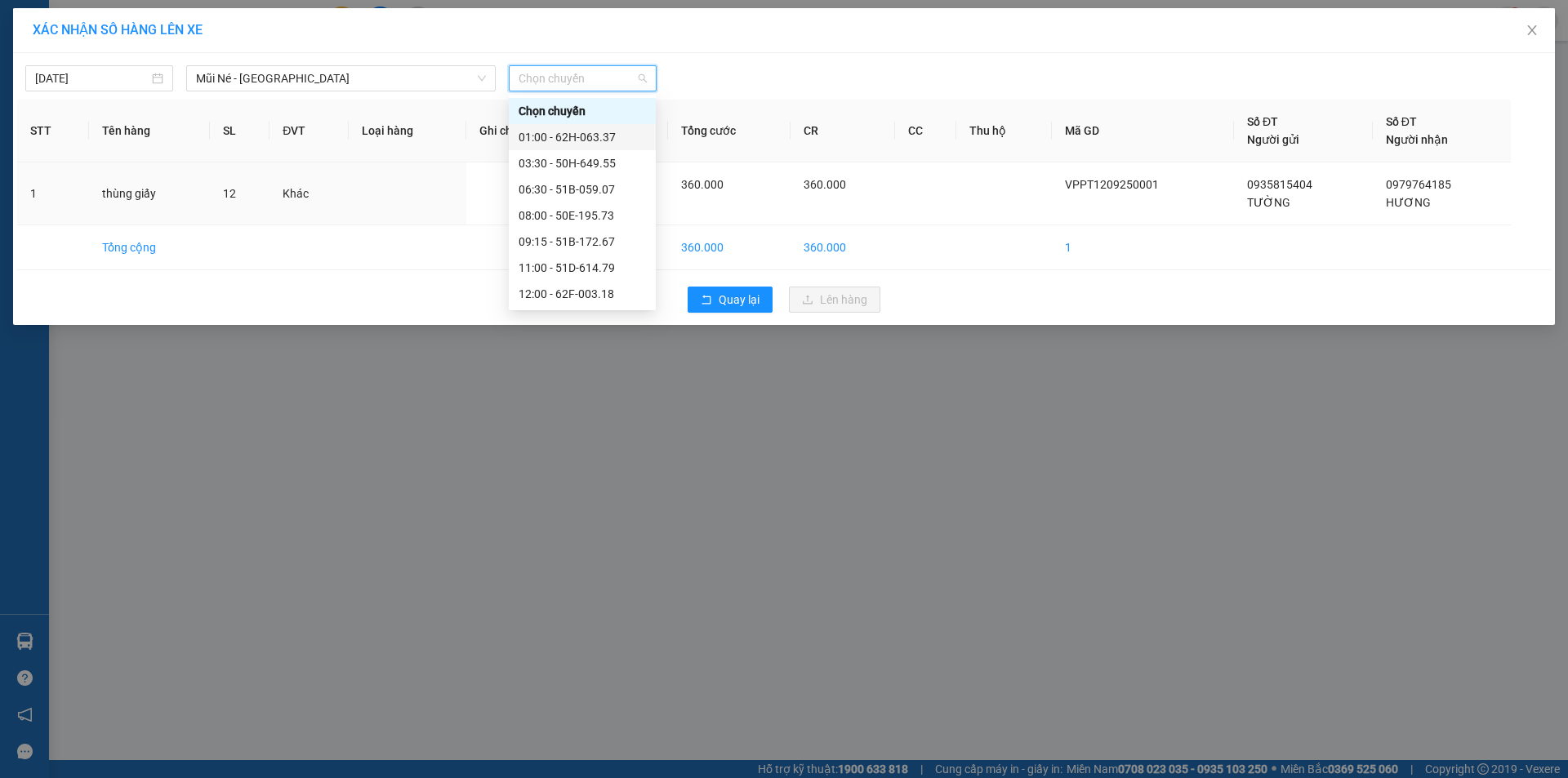
click at [604, 143] on div "01:00 - 62H-063.37" at bounding box center [582, 137] width 127 height 18
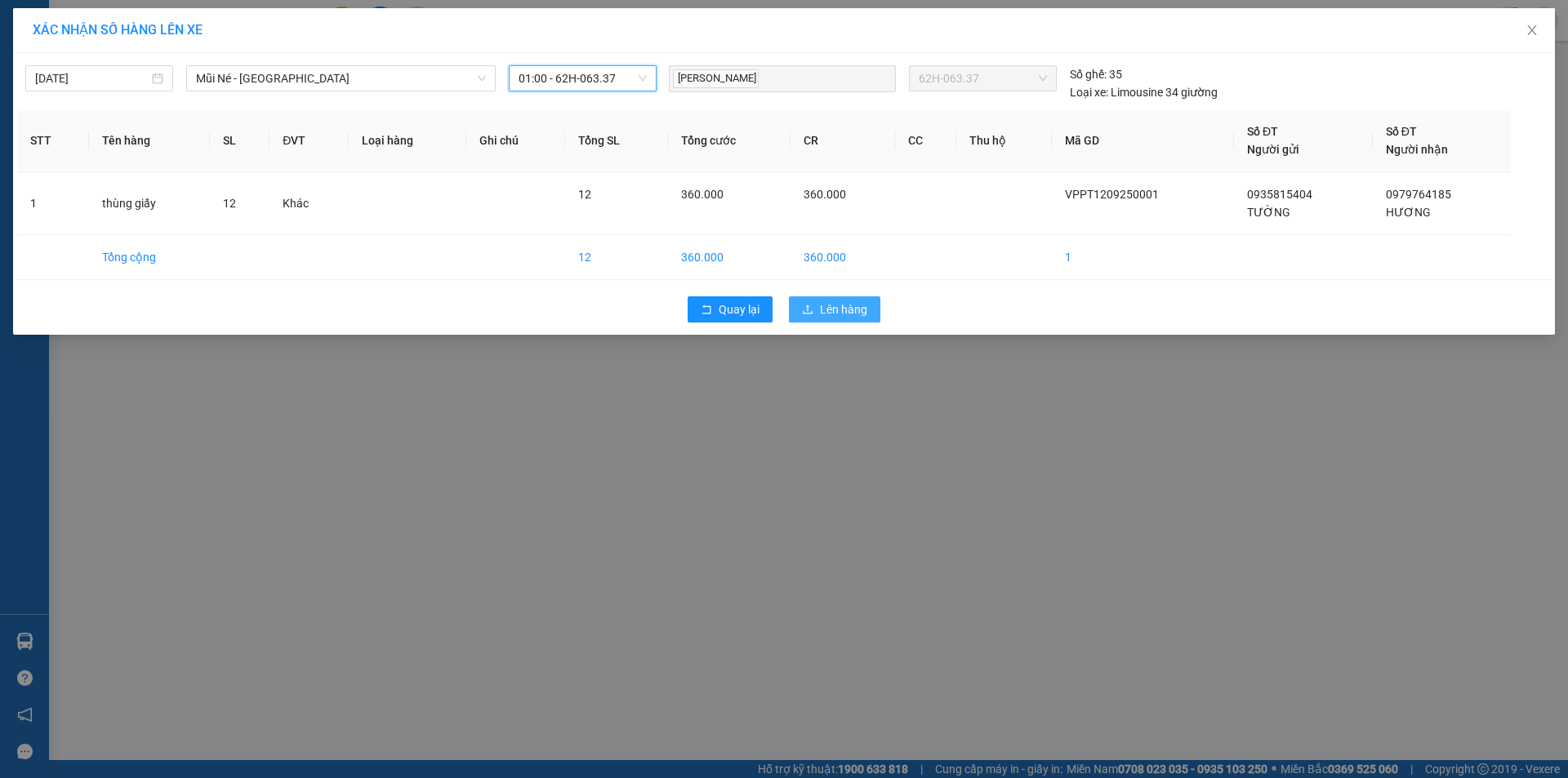
click at [859, 309] on span "Lên hàng" at bounding box center [843, 309] width 47 height 18
